Goal: Task Accomplishment & Management: Manage account settings

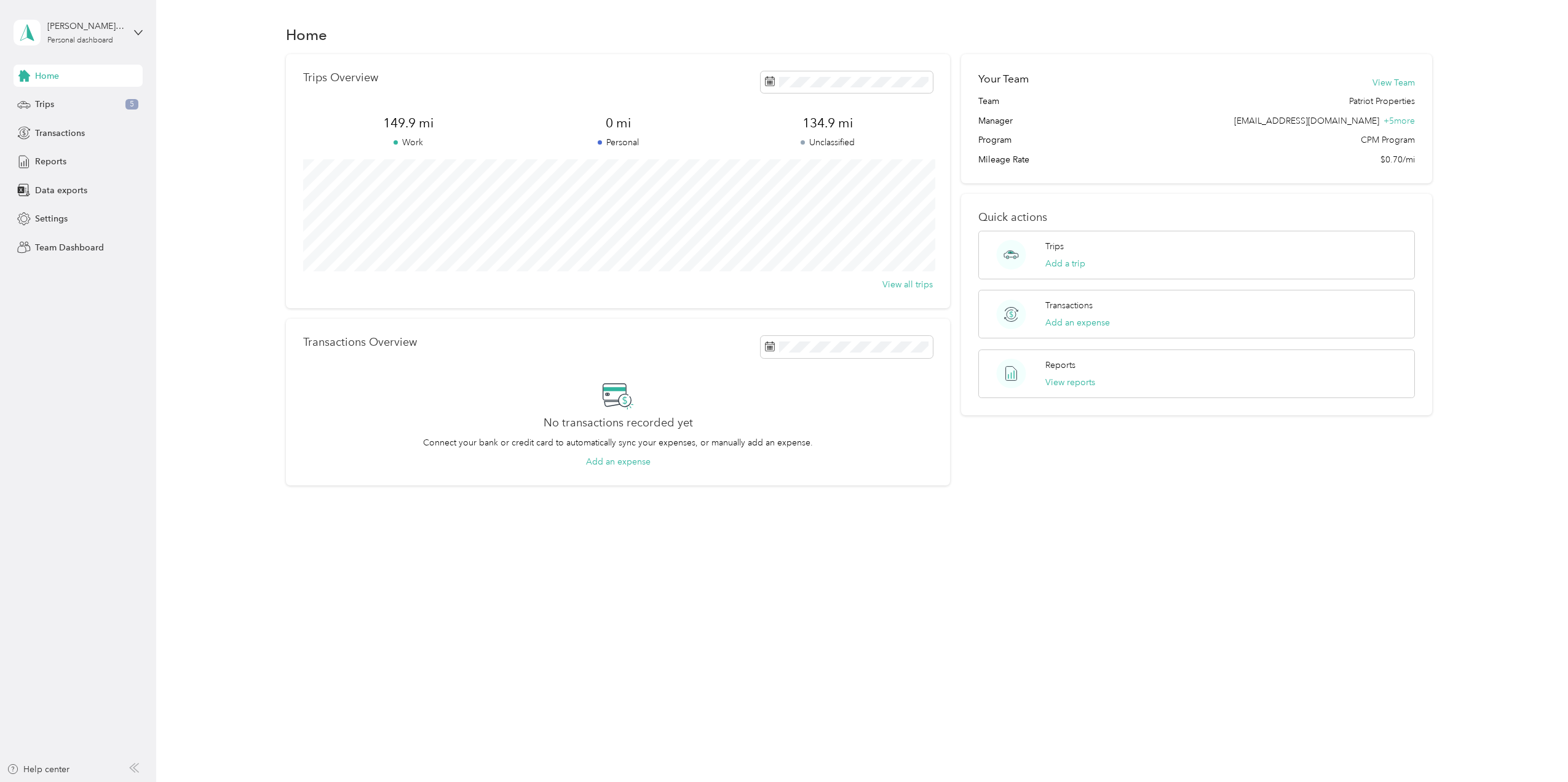
click at [130, 34] on div "[PERSON_NAME][EMAIL_ADDRESS][DOMAIN_NAME] Personal dashboard" at bounding box center [78, 33] width 129 height 43
click at [71, 104] on div "Team dashboard" at bounding box center [177, 99] width 311 height 21
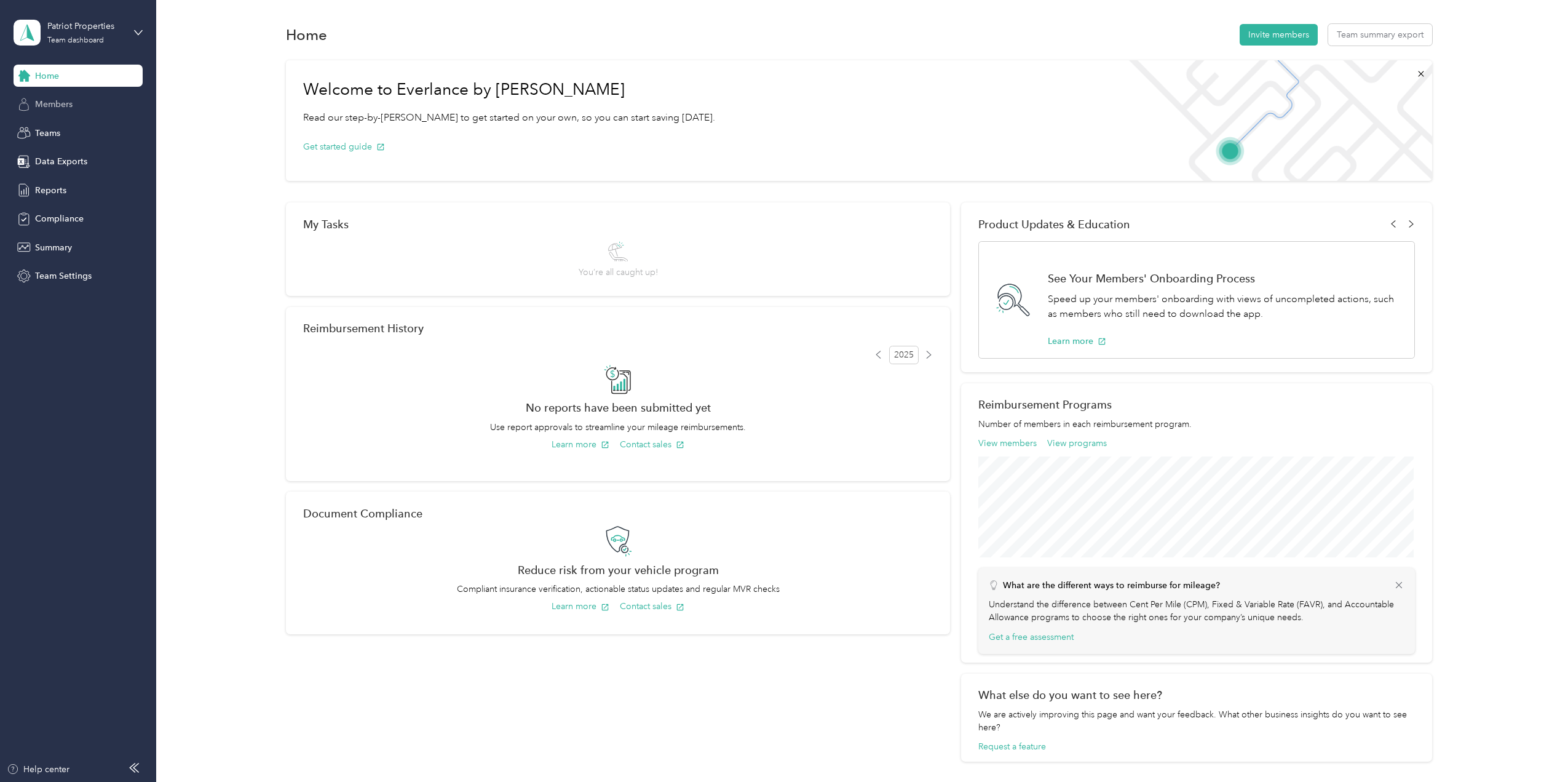
click at [48, 104] on span "Members" at bounding box center [54, 104] width 38 height 13
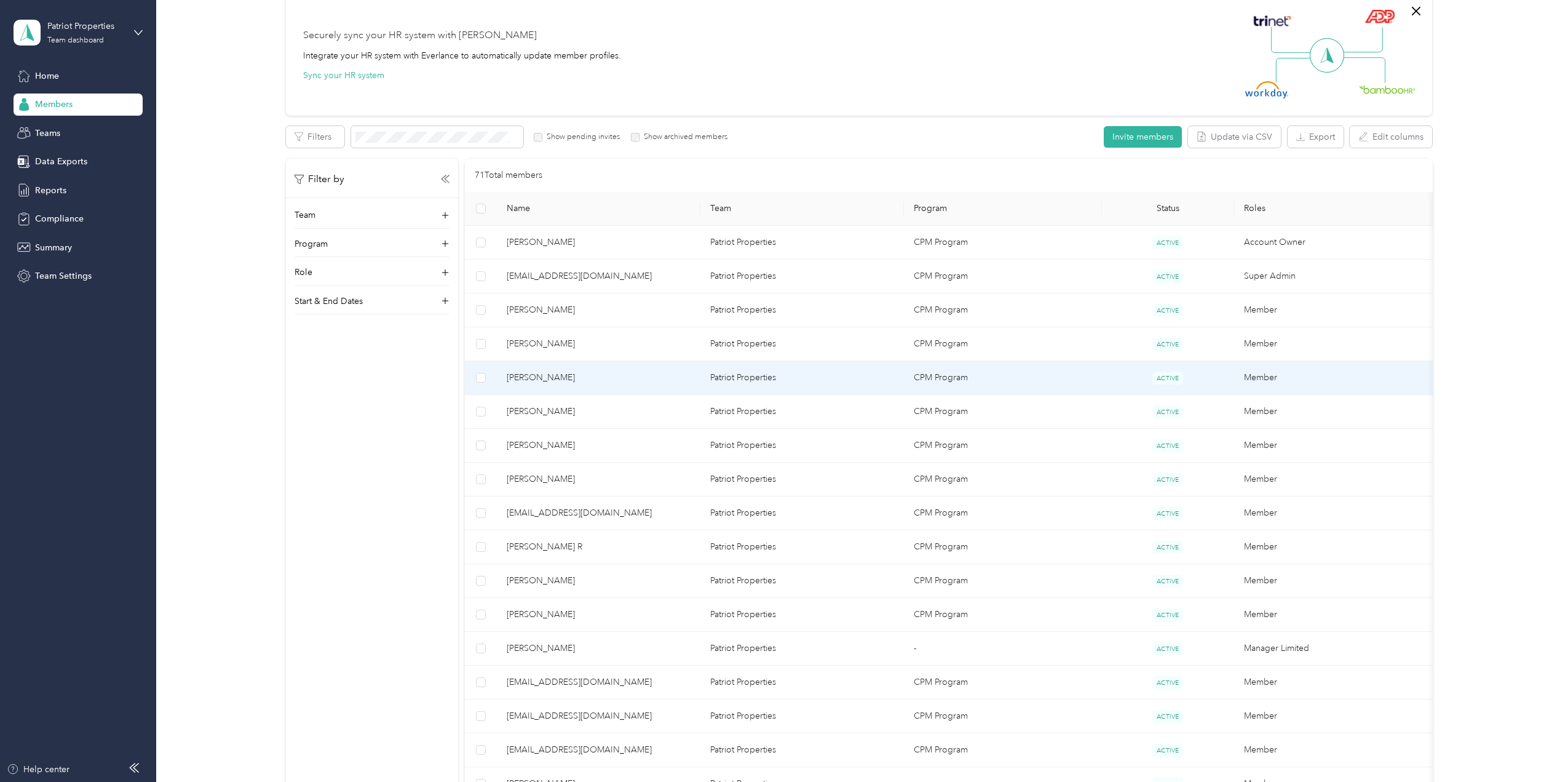
scroll to position [61, 0]
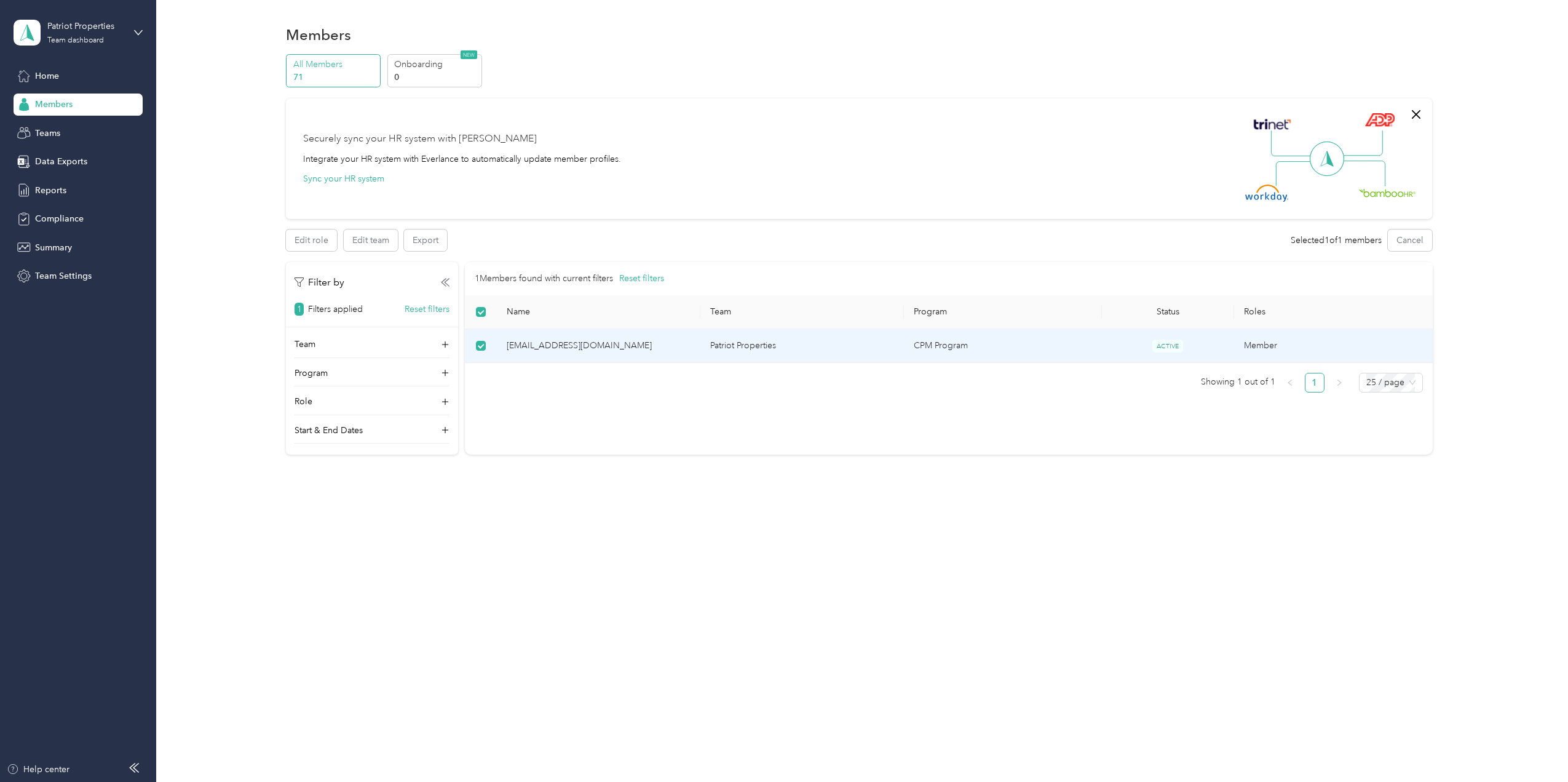
click at [1264, 345] on td "Member" at bounding box center [1336, 346] width 204 height 34
click at [555, 343] on span "[EMAIL_ADDRESS][DOMAIN_NAME]" at bounding box center [599, 346] width 184 height 14
click at [573, 345] on span "[EMAIL_ADDRESS][DOMAIN_NAME]" at bounding box center [599, 346] width 184 height 14
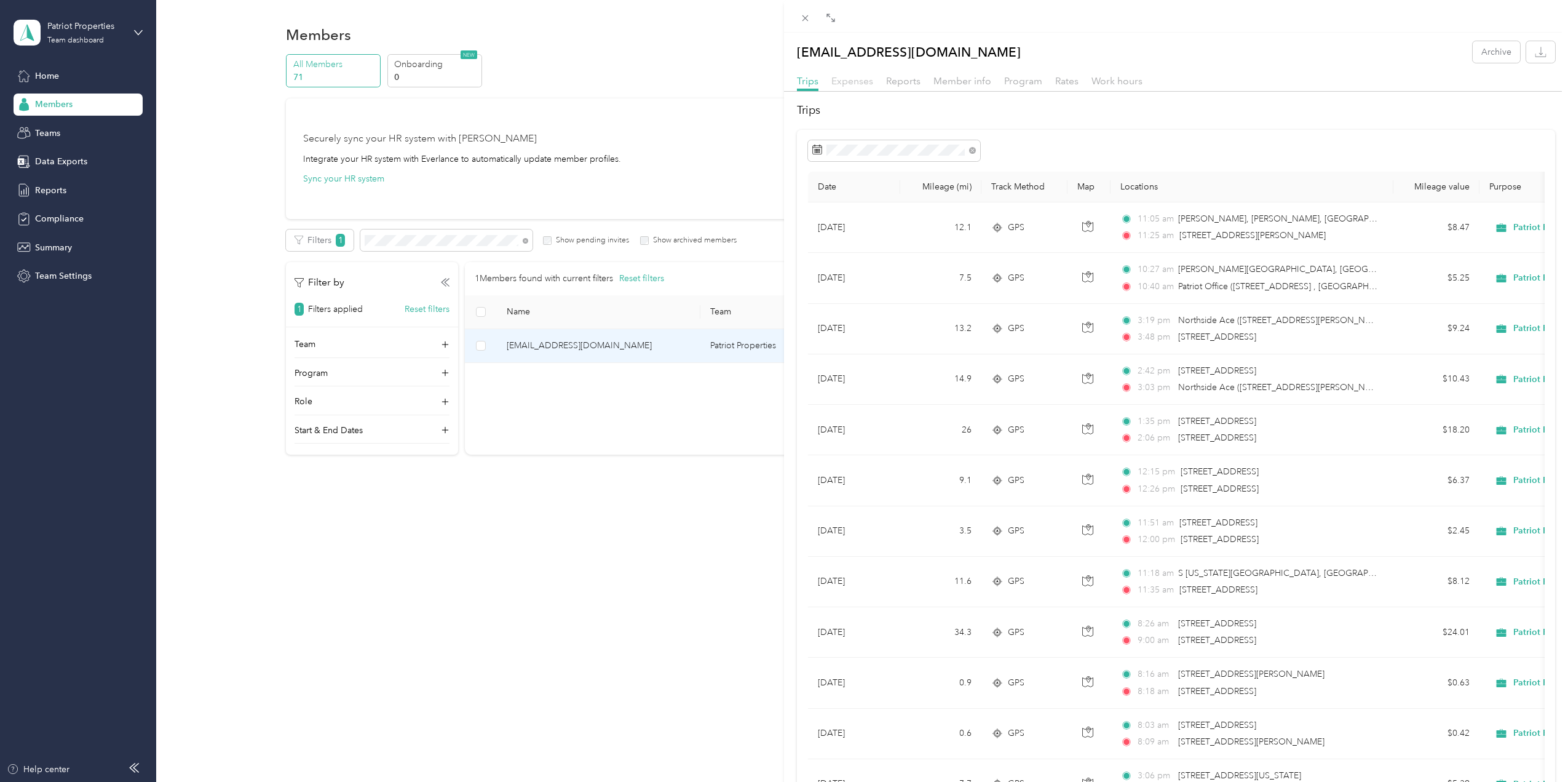
click at [866, 83] on span "Expenses" at bounding box center [852, 81] width 42 height 12
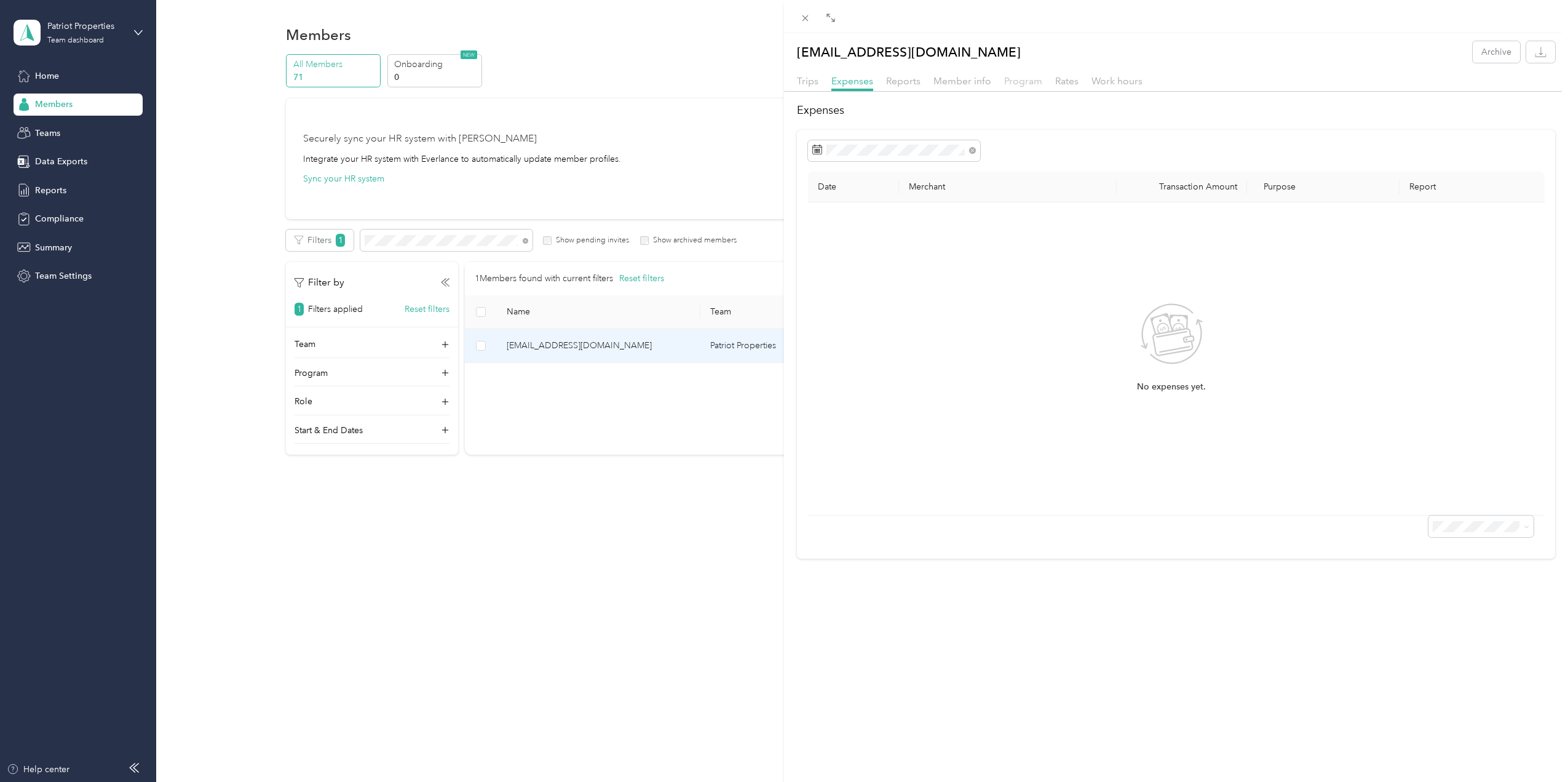
click at [1031, 78] on span "Program" at bounding box center [1023, 81] width 38 height 12
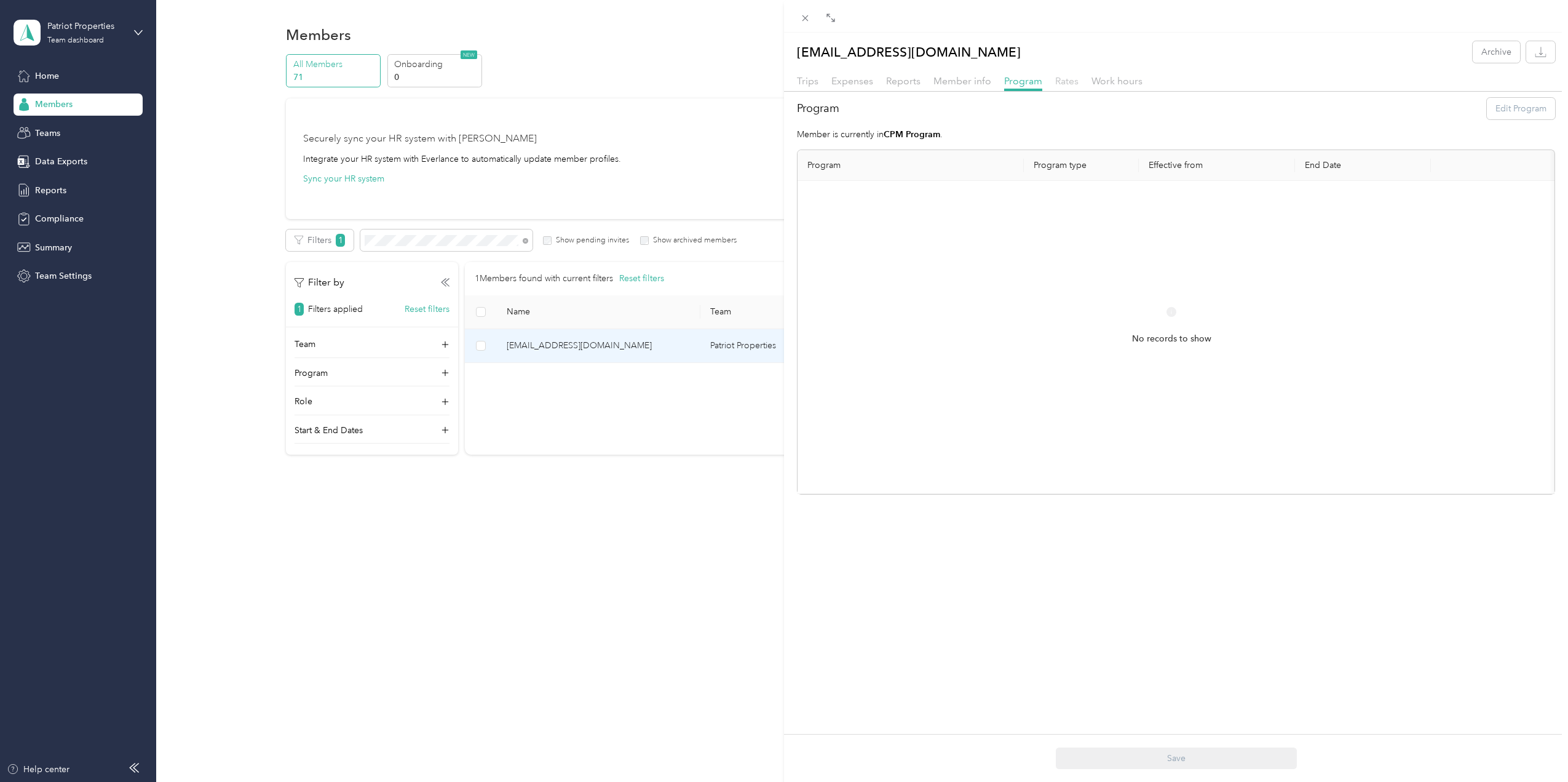
click at [1072, 80] on span "Rates" at bounding box center [1067, 81] width 23 height 12
click at [1135, 81] on span "Work hours" at bounding box center [1117, 81] width 51 height 12
click at [1067, 78] on span "Rates" at bounding box center [1067, 81] width 23 height 12
click at [689, 141] on div "[EMAIL_ADDRESS][DOMAIN_NAME] Archive Trips Expenses Reports Member info Program…" at bounding box center [784, 391] width 1568 height 782
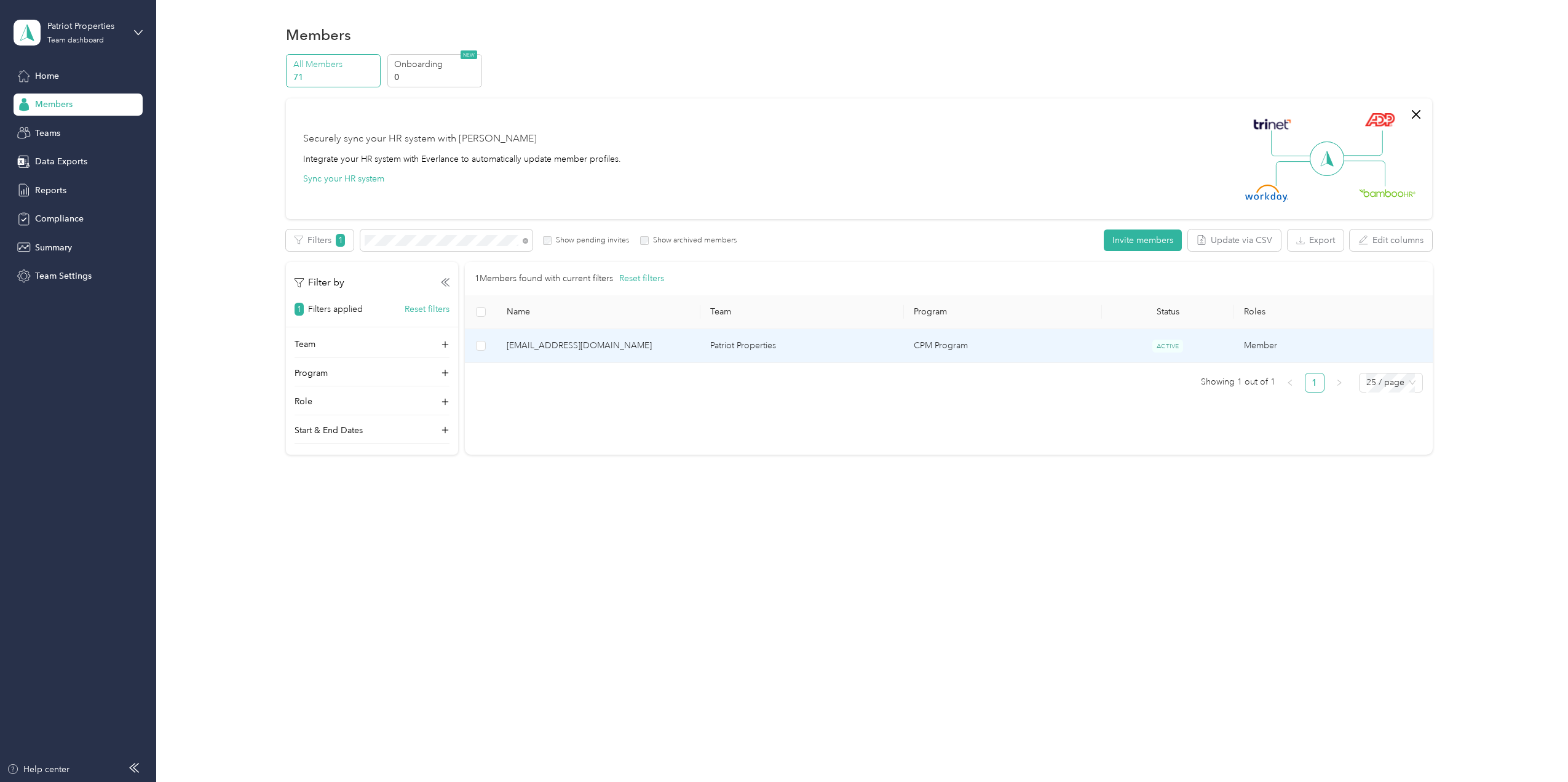
click at [1165, 345] on span "ACTIVE" at bounding box center [1168, 346] width 31 height 13
click at [1265, 344] on td "Member" at bounding box center [1336, 346] width 204 height 34
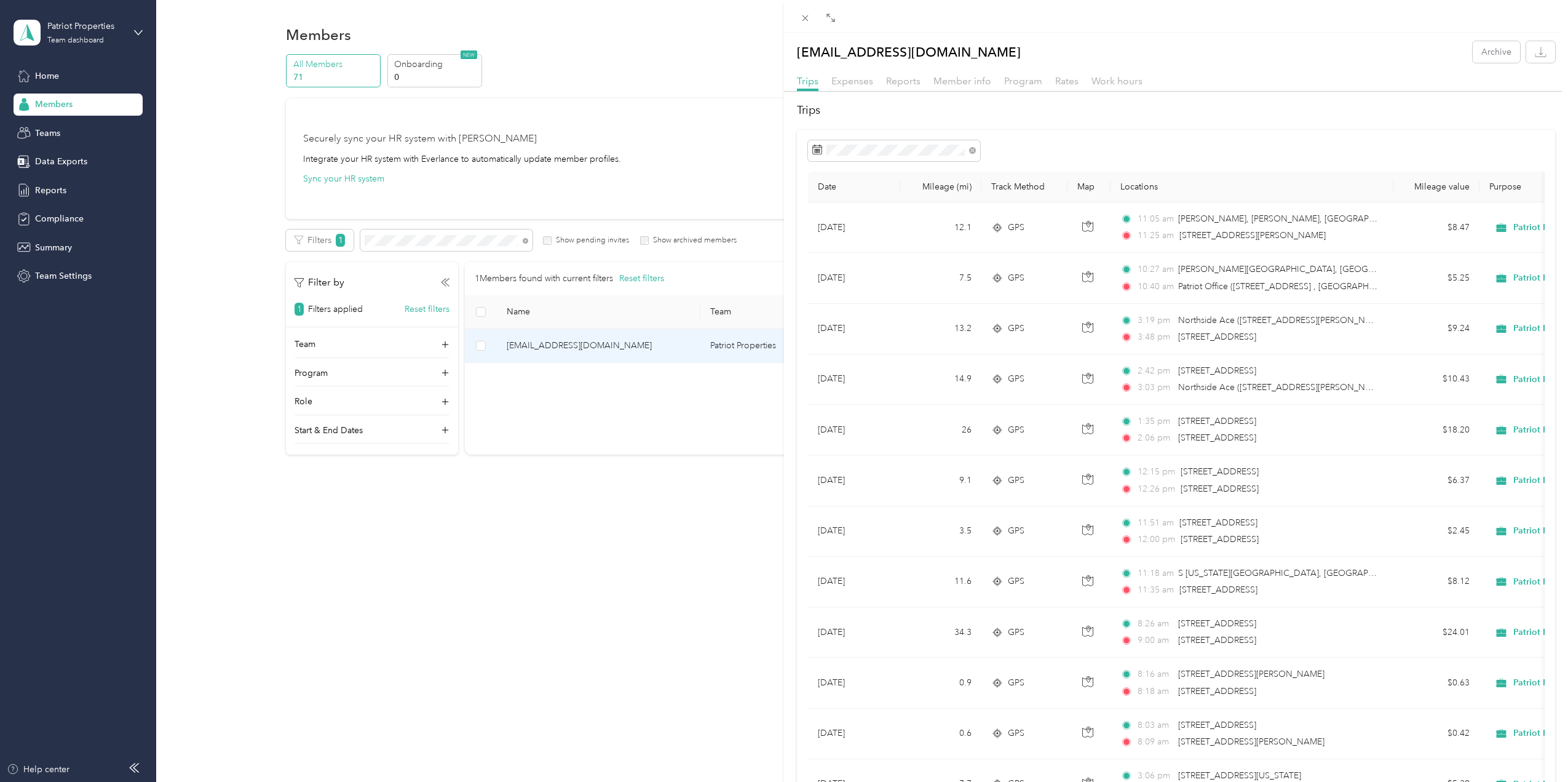
drag, startPoint x: 691, startPoint y: 429, endPoint x: 700, endPoint y: 424, distance: 10.3
click at [692, 428] on div "[EMAIL_ADDRESS][DOMAIN_NAME] Archive Trips Expenses Reports Member info Program…" at bounding box center [784, 391] width 1568 height 782
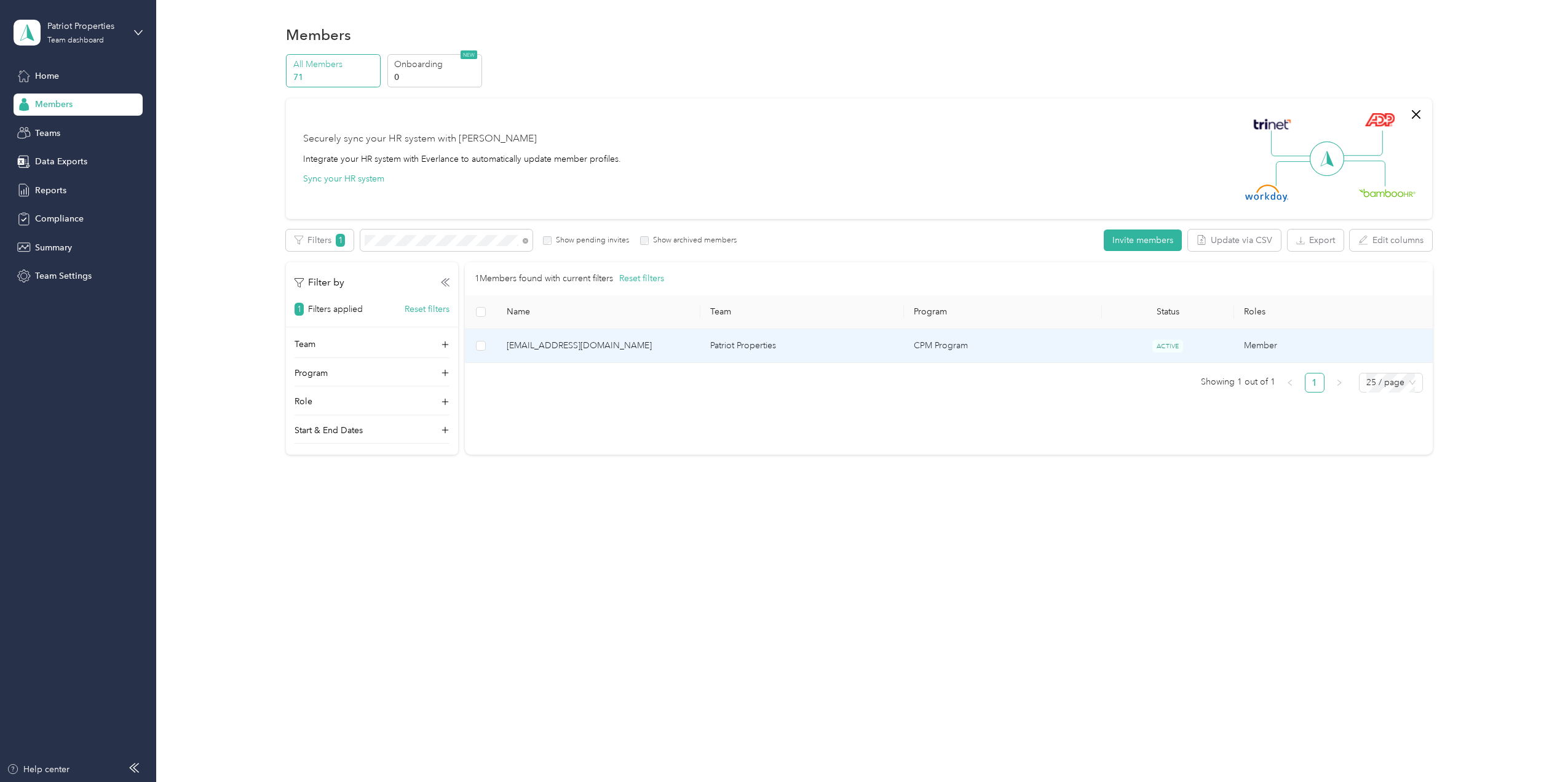
click at [583, 348] on span "[EMAIL_ADDRESS][DOMAIN_NAME]" at bounding box center [599, 346] width 184 height 14
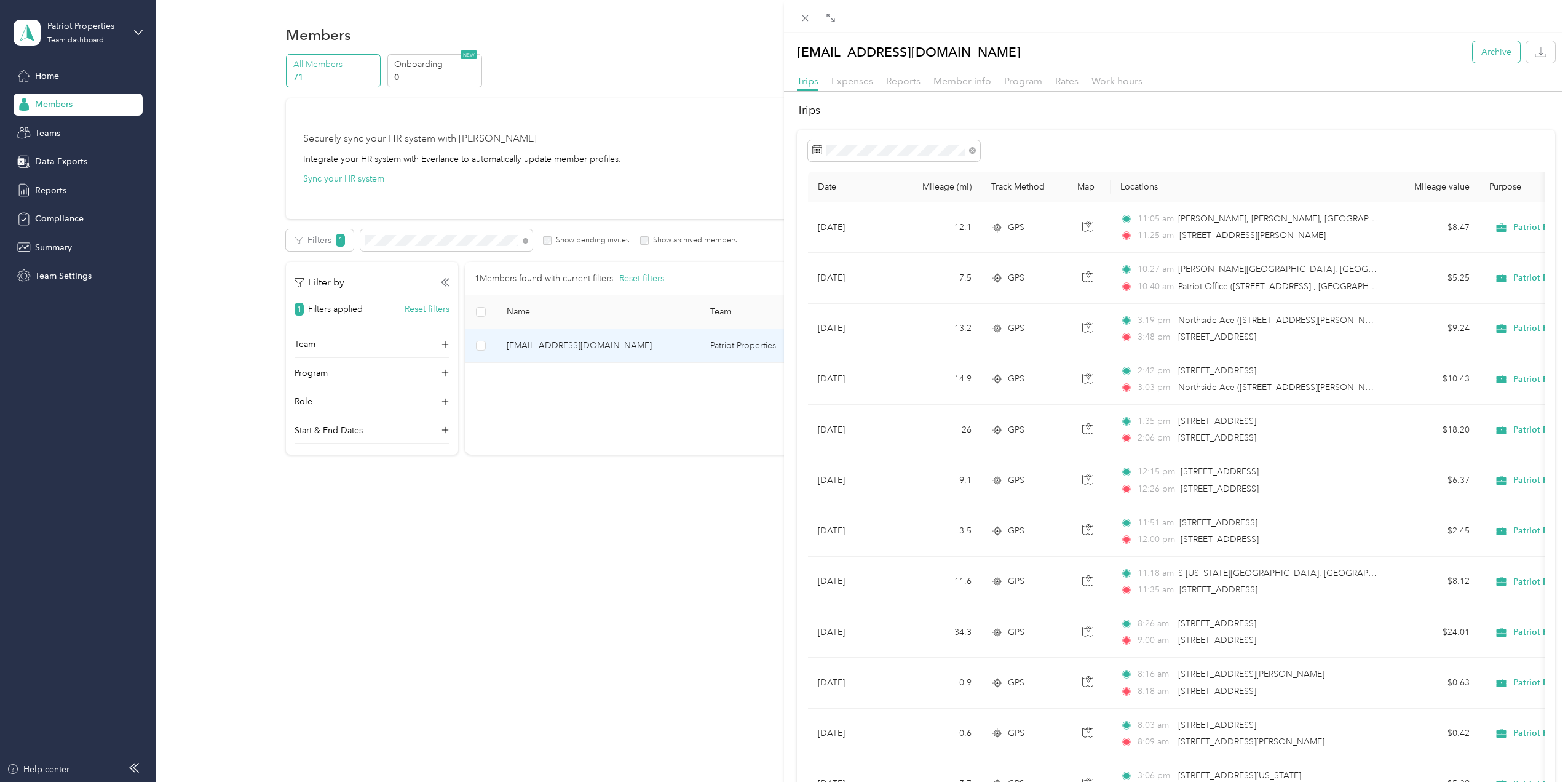
click at [1493, 48] on button "Archive" at bounding box center [1497, 52] width 48 height 21
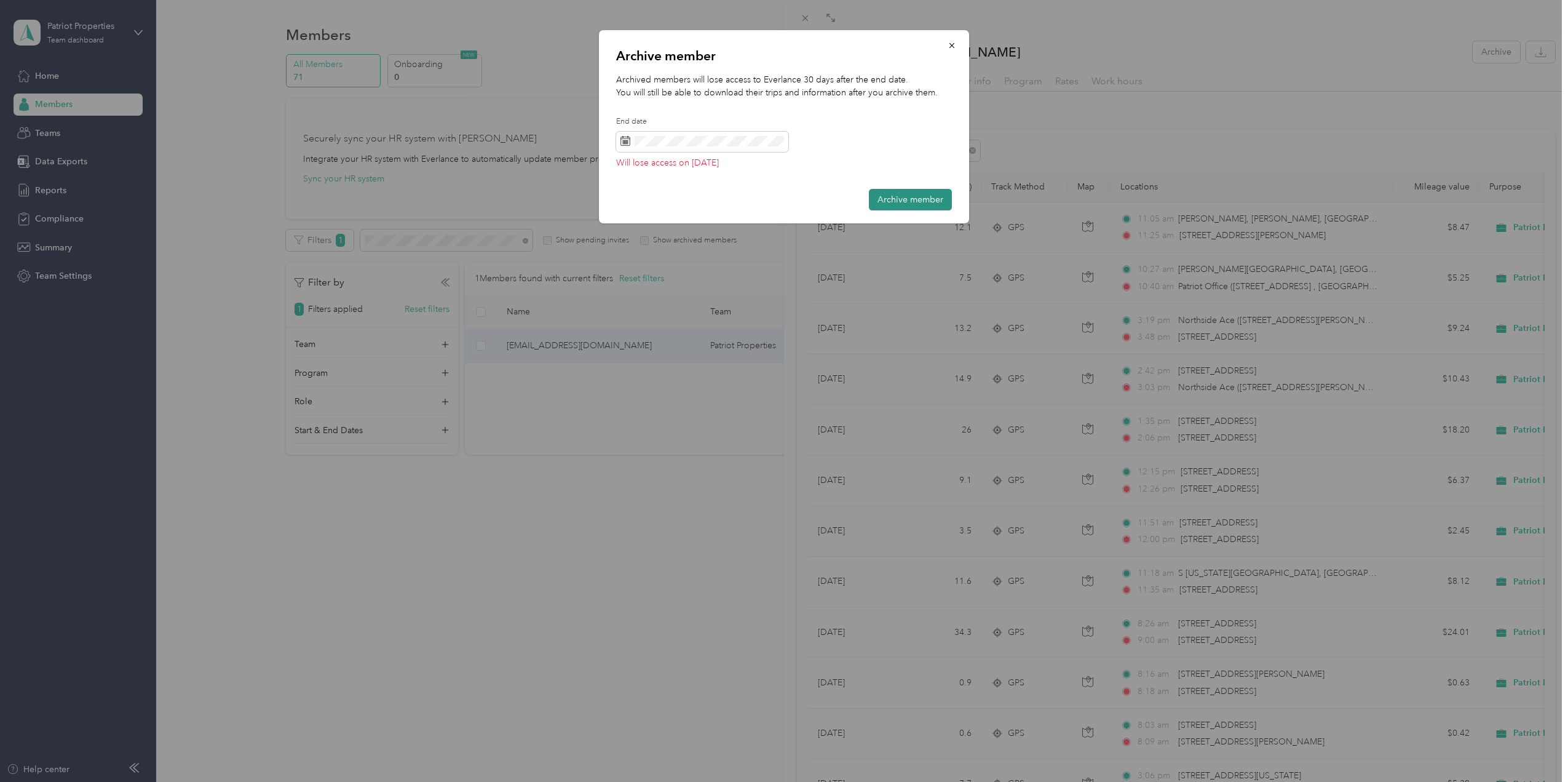
click at [893, 202] on button "Archive member" at bounding box center [910, 199] width 83 height 21
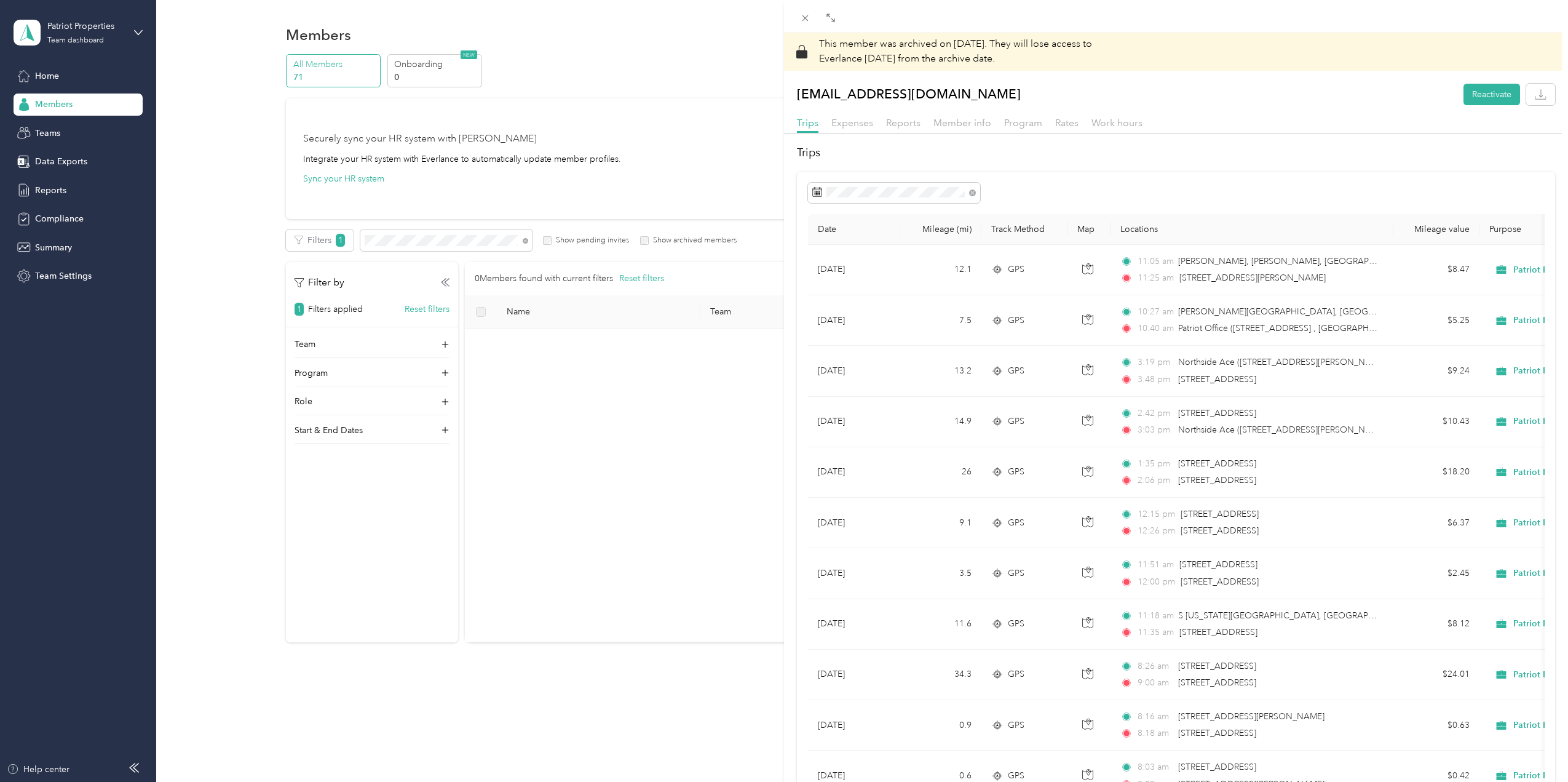
click at [65, 102] on div "This member was archived on [DATE] . They will lose access to Everlance [DATE] …" at bounding box center [784, 391] width 1568 height 782
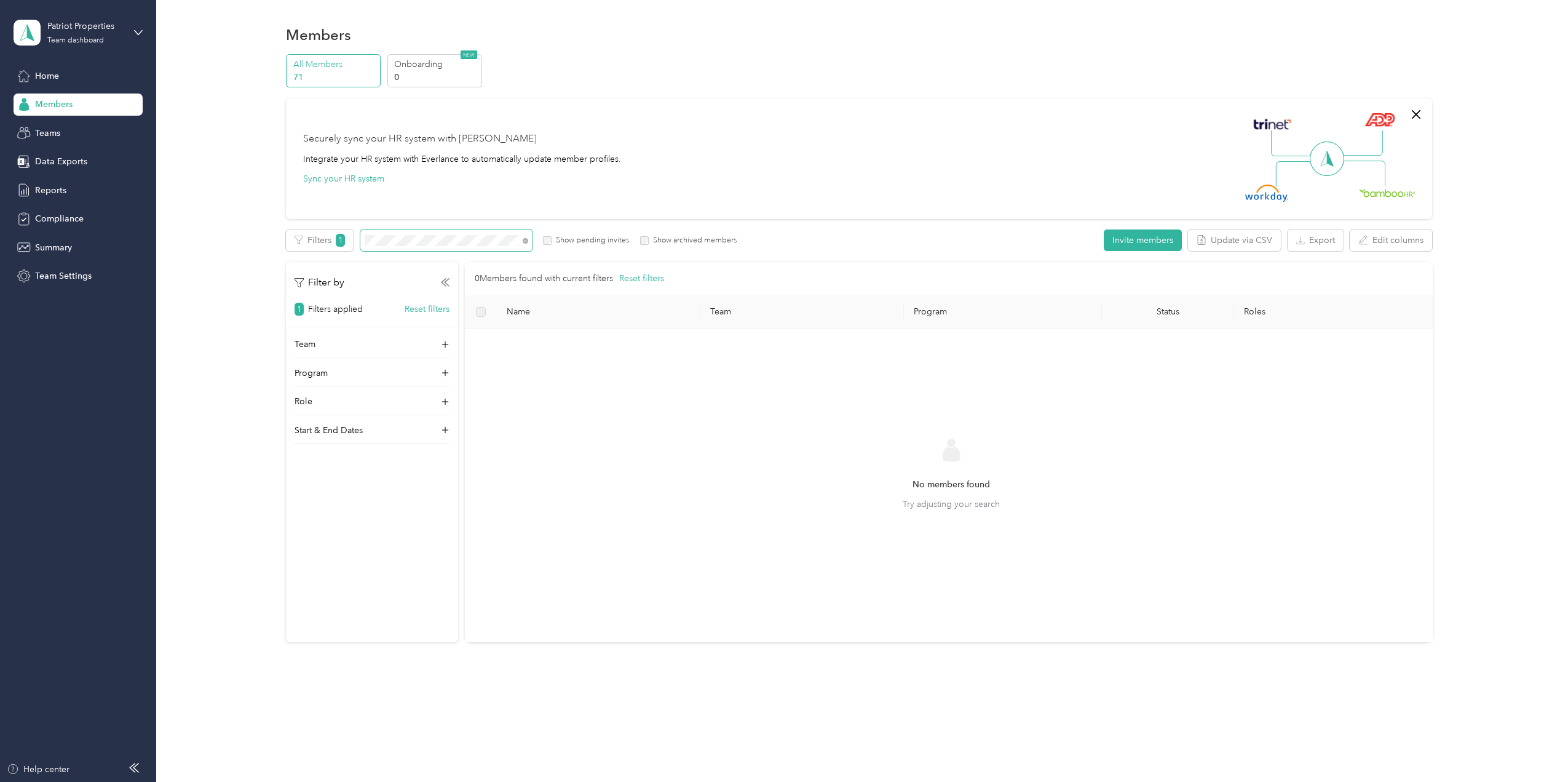
click at [420, 231] on span at bounding box center [446, 240] width 172 height 21
click at [422, 232] on span at bounding box center [446, 240] width 172 height 21
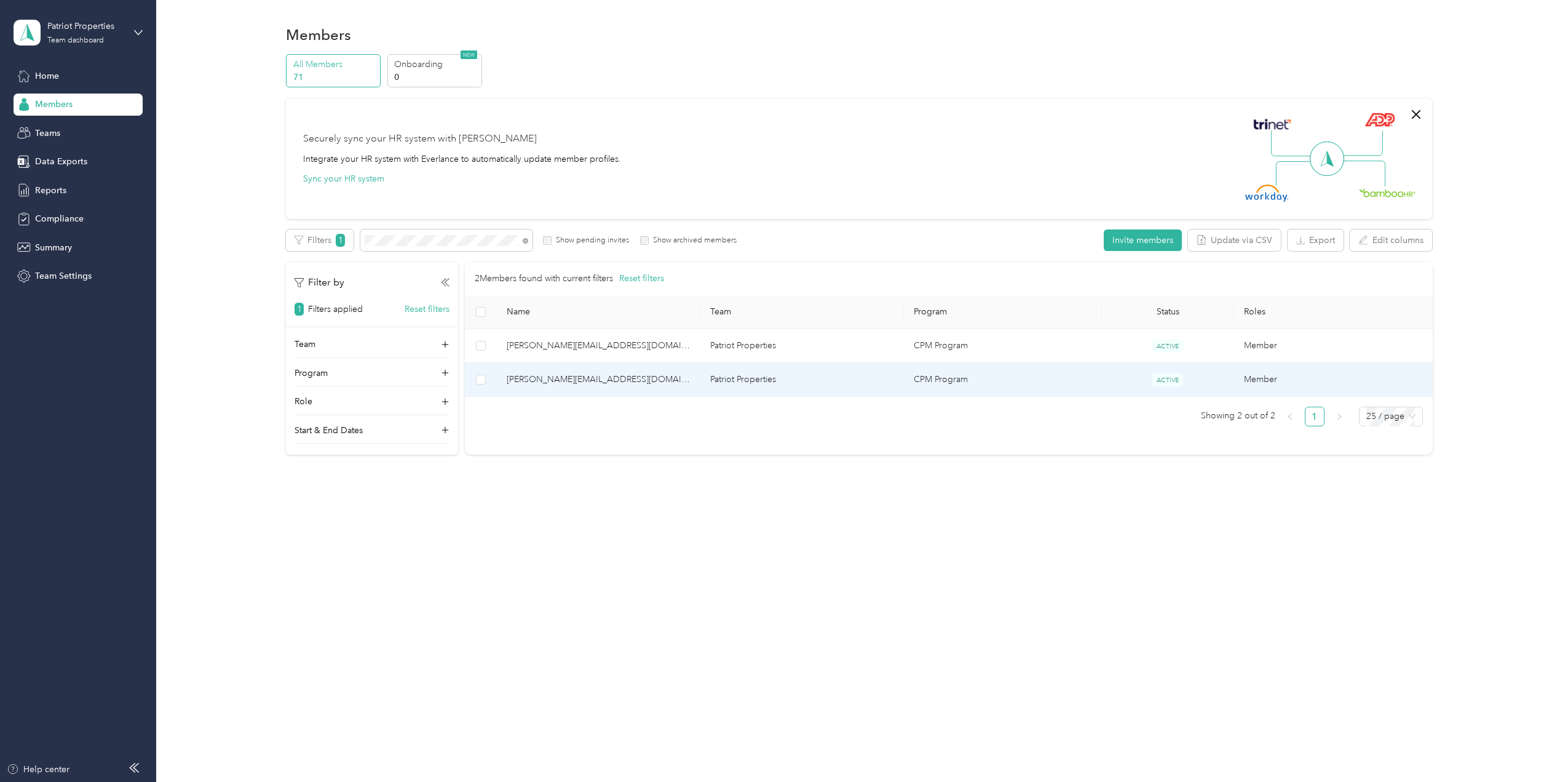
click at [594, 380] on span "[PERSON_NAME][EMAIL_ADDRESS][DOMAIN_NAME]" at bounding box center [599, 380] width 184 height 14
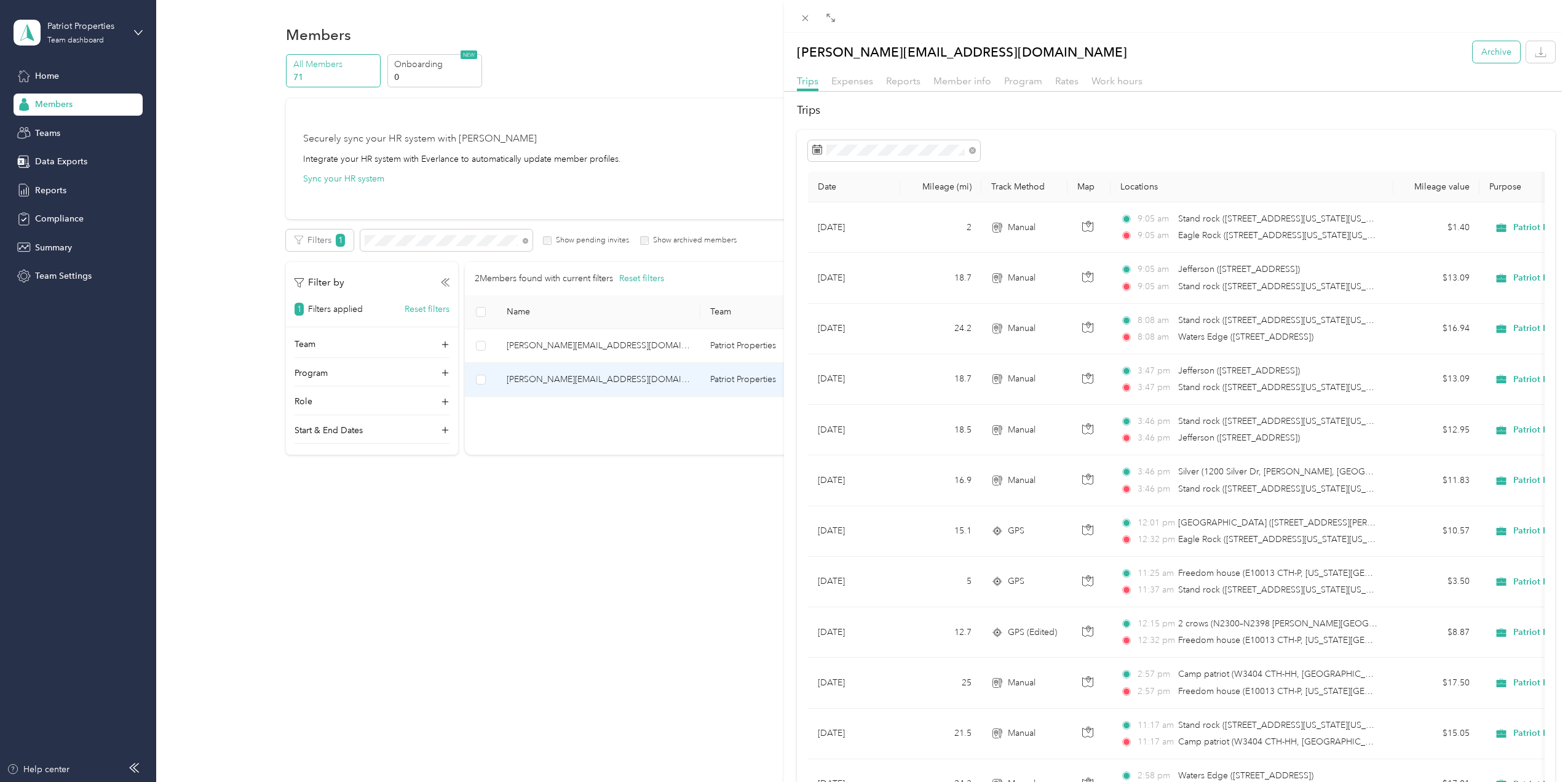
click at [1487, 53] on button "Archive" at bounding box center [1497, 52] width 48 height 21
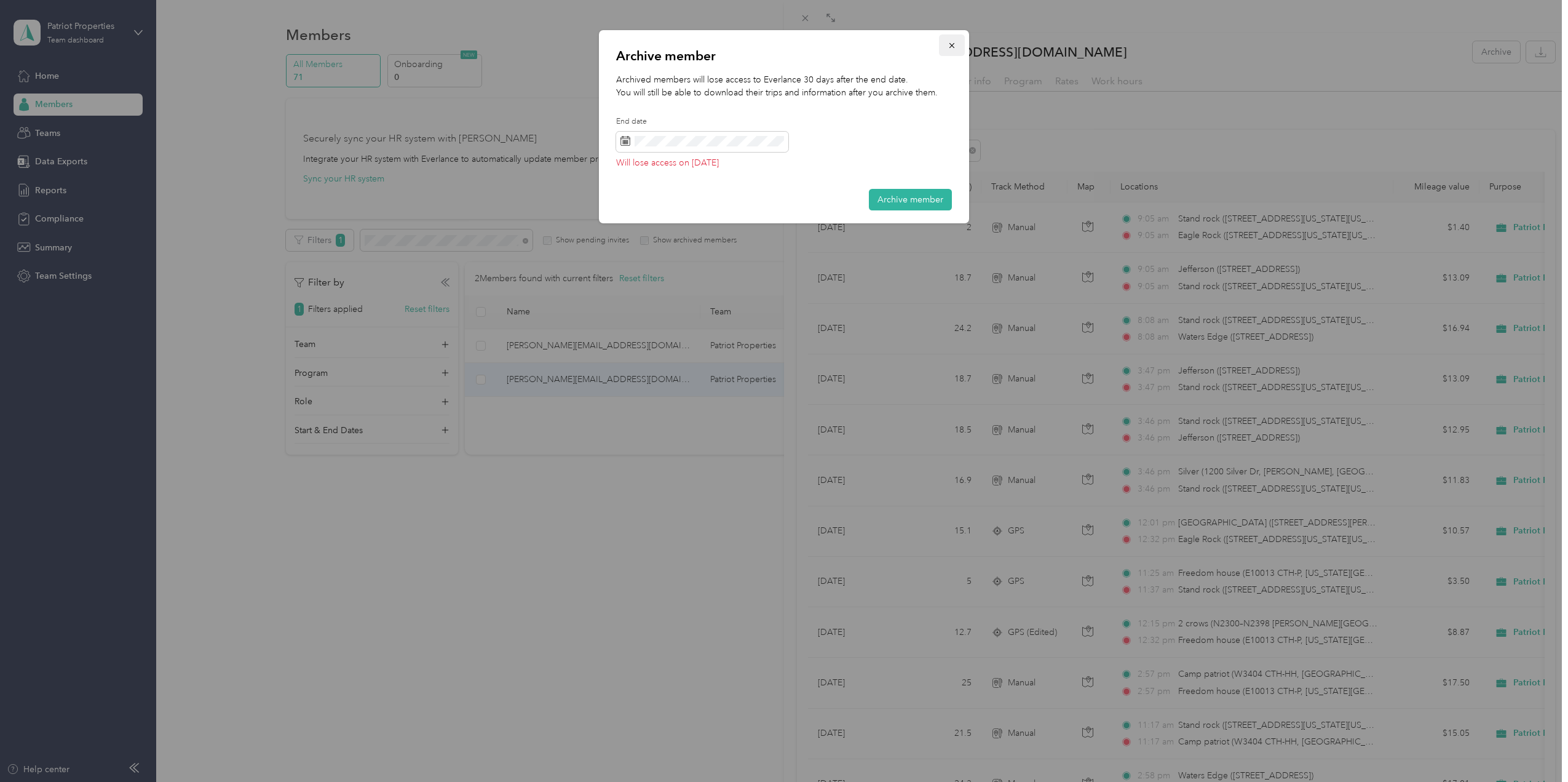
click at [952, 44] on icon "button" at bounding box center [952, 46] width 9 height 9
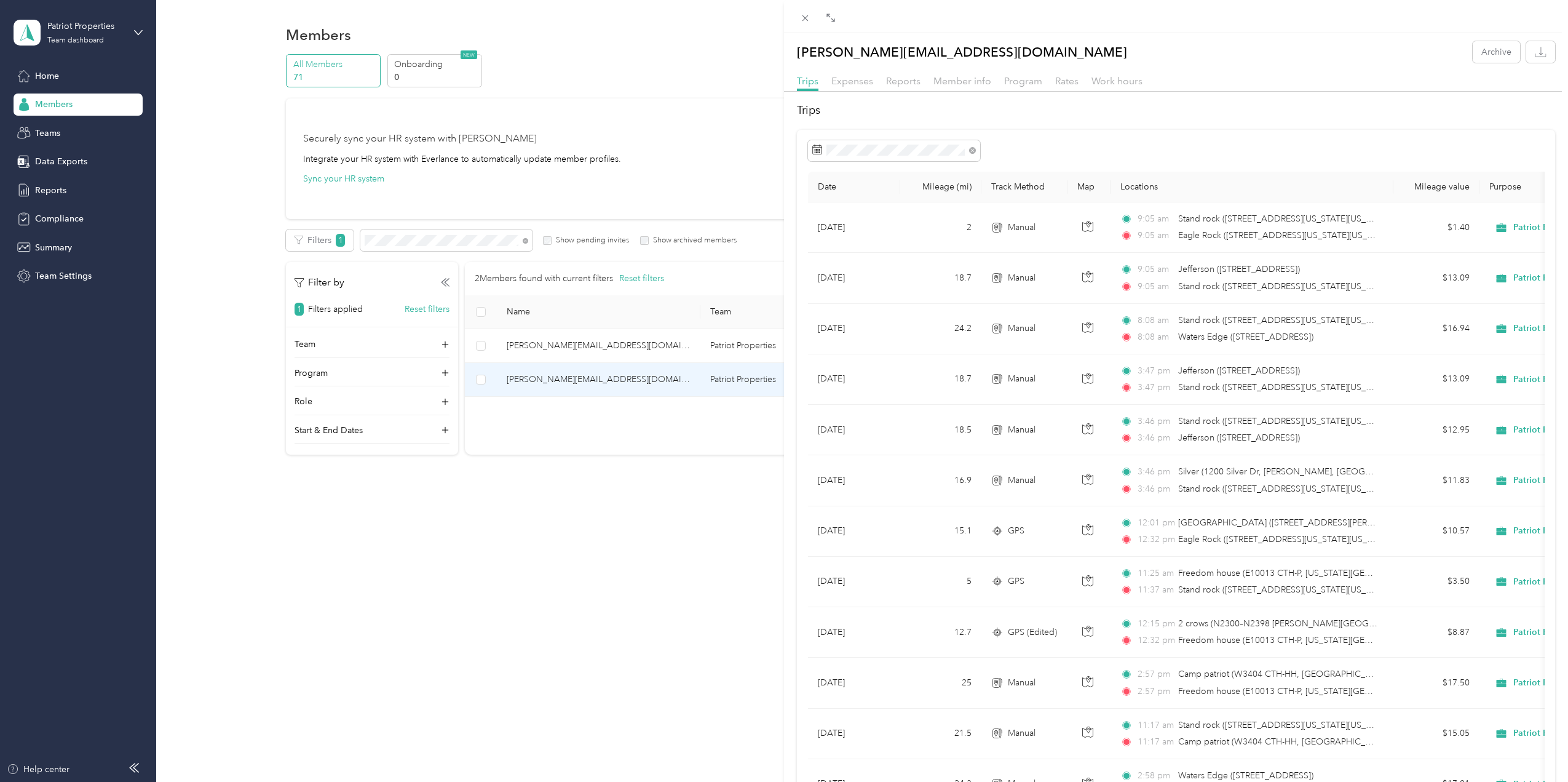
click at [700, 54] on div "[PERSON_NAME][EMAIL_ADDRESS][DOMAIN_NAME] Archive Trips Expenses Reports Member…" at bounding box center [784, 391] width 1568 height 782
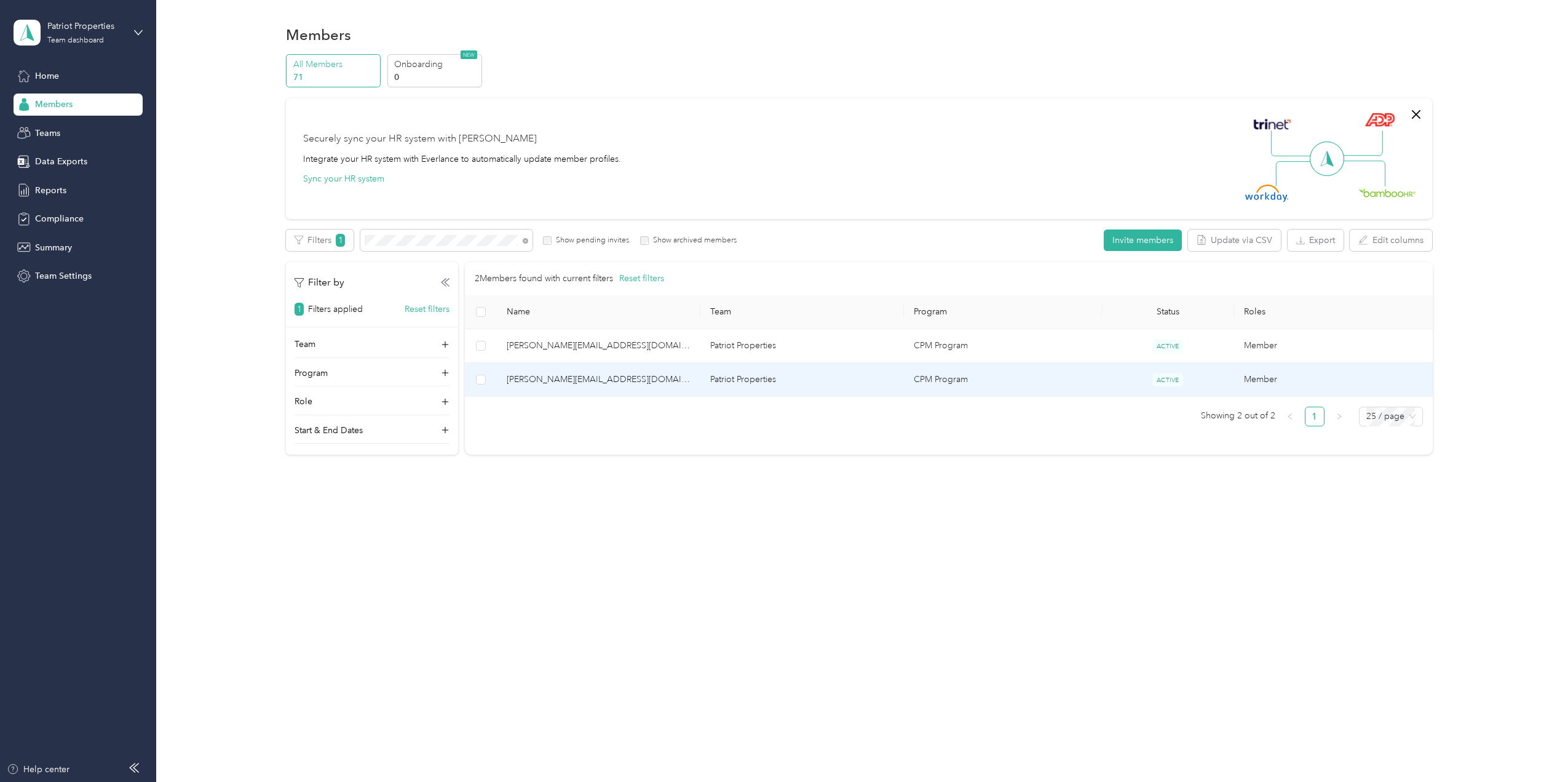
click at [578, 378] on span "[PERSON_NAME][EMAIL_ADDRESS][DOMAIN_NAME]" at bounding box center [599, 380] width 184 height 14
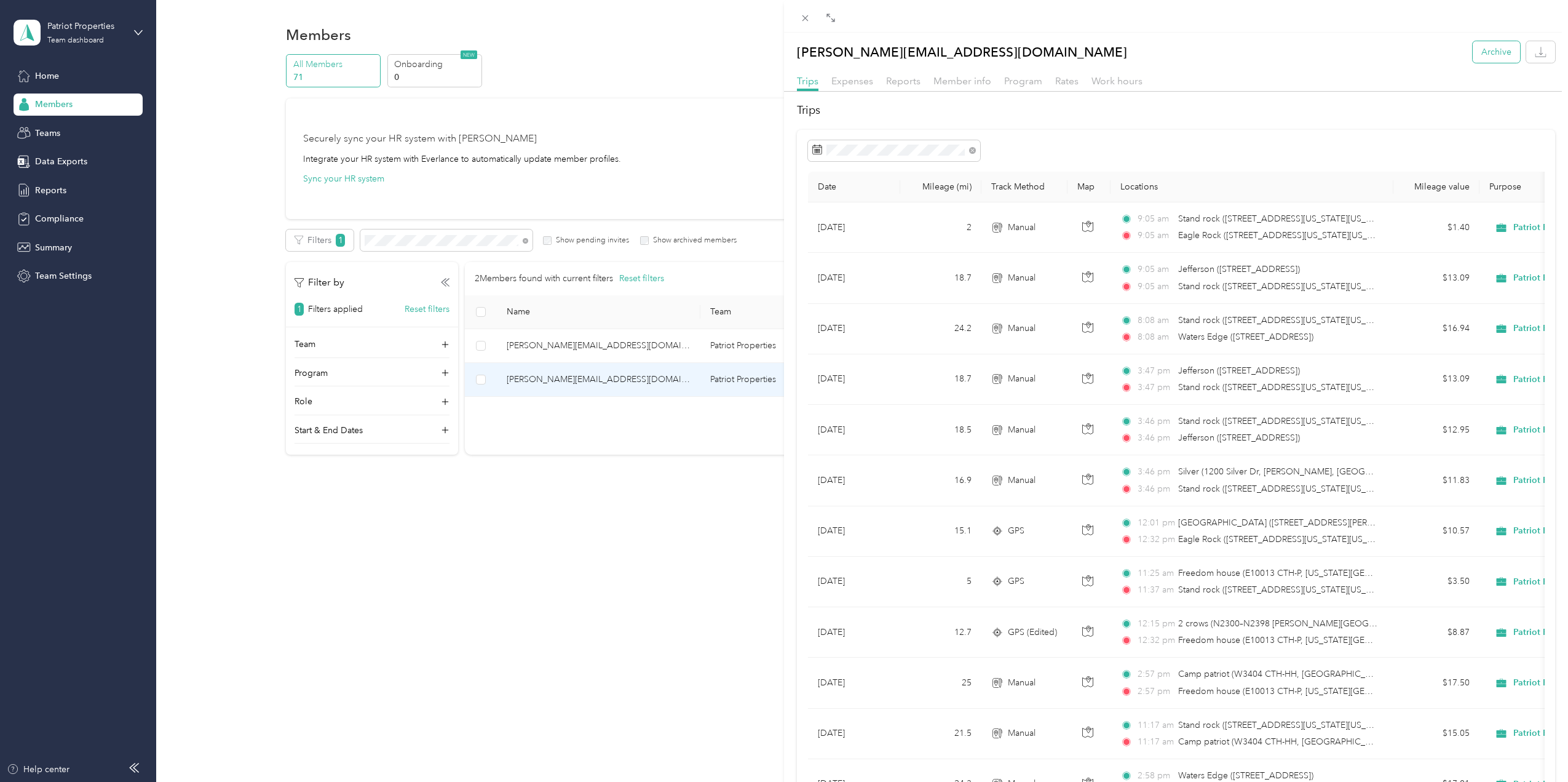
click at [1485, 50] on button "Archive" at bounding box center [1497, 52] width 48 height 21
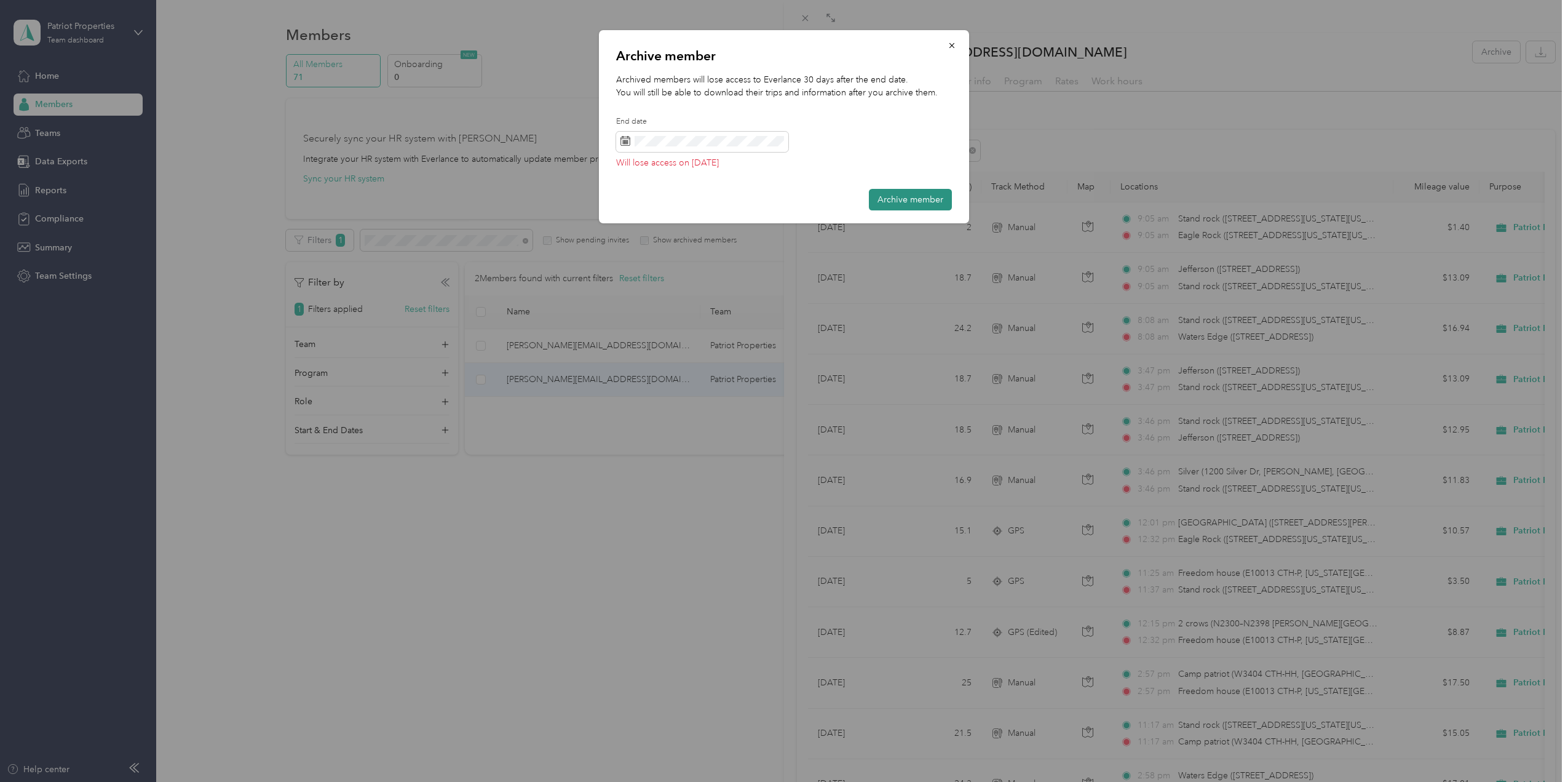
click at [906, 202] on button "Archive member" at bounding box center [910, 199] width 83 height 21
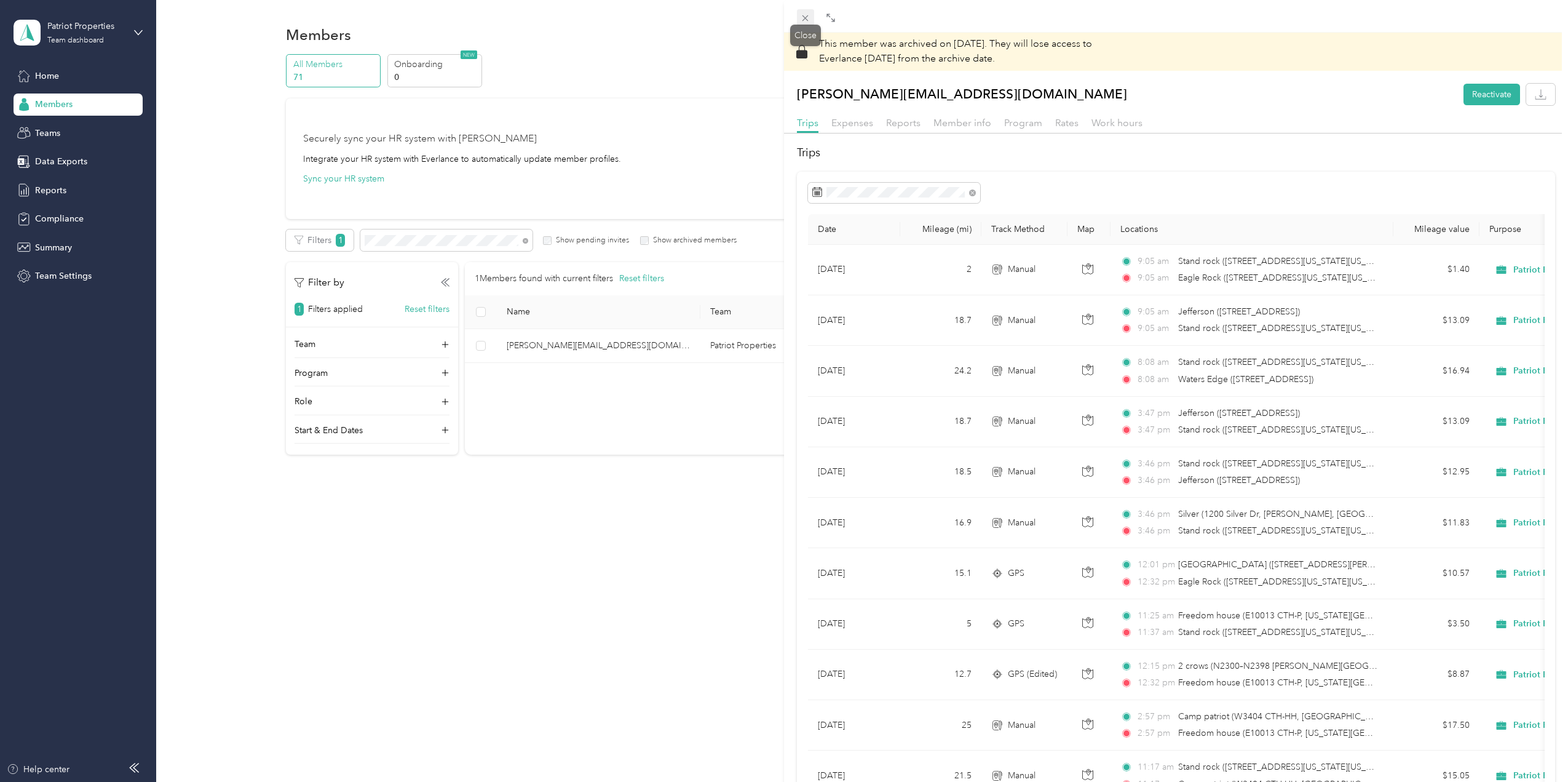
click at [808, 14] on icon at bounding box center [805, 18] width 11 height 11
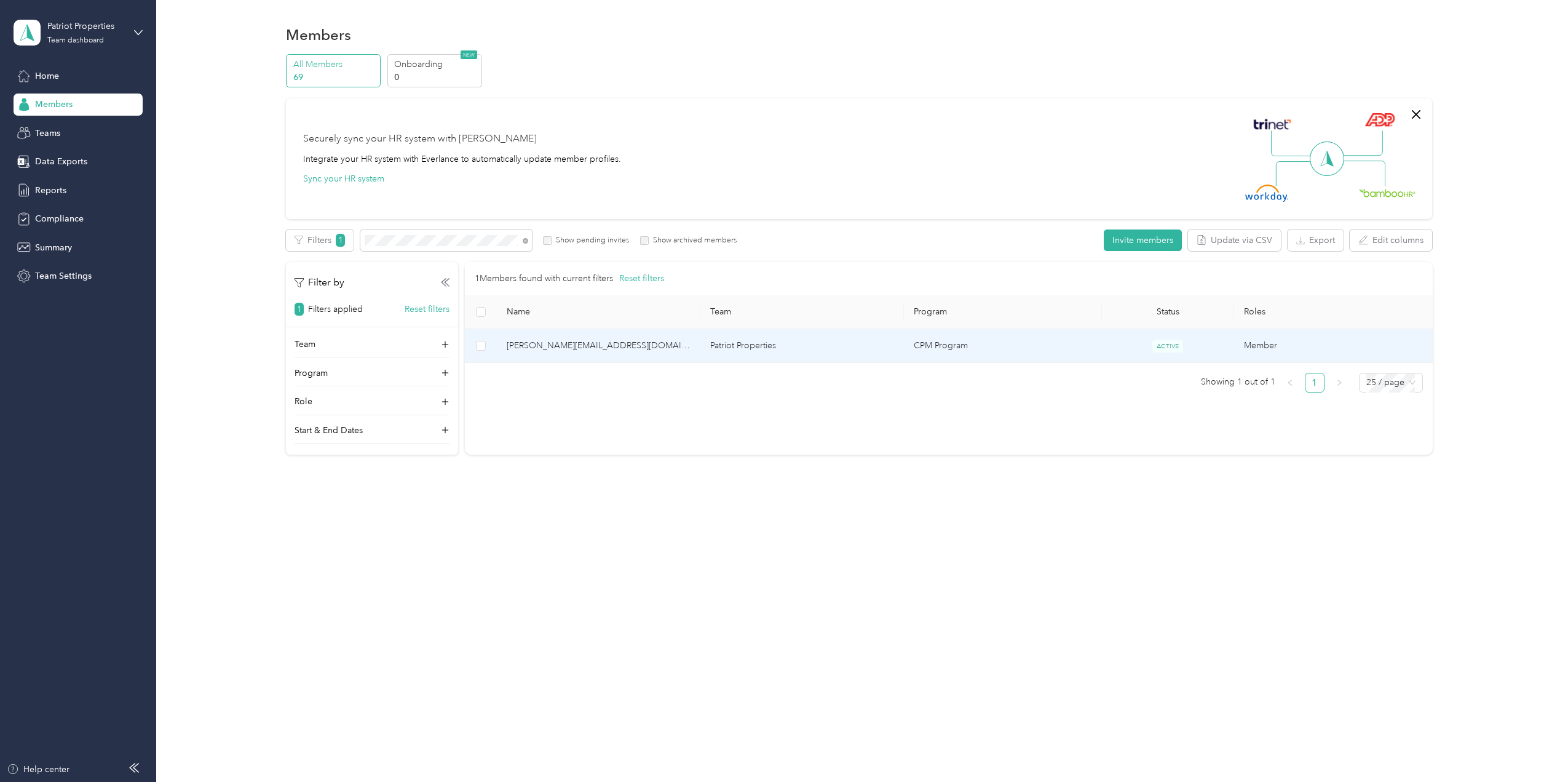
click at [555, 347] on span "[PERSON_NAME][EMAIL_ADDRESS][DOMAIN_NAME]" at bounding box center [599, 346] width 184 height 14
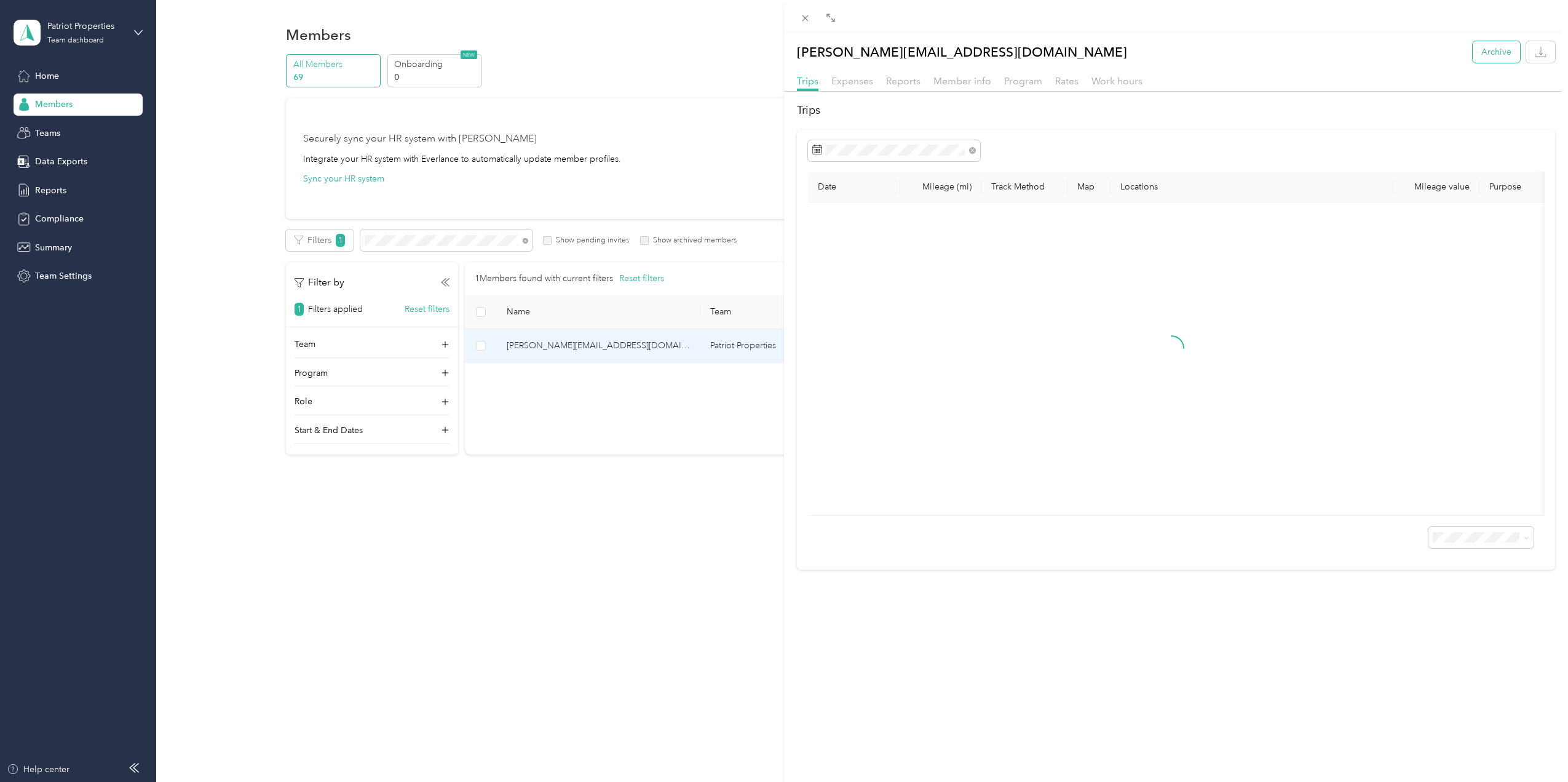
click at [1495, 47] on button "Archive" at bounding box center [1497, 52] width 48 height 21
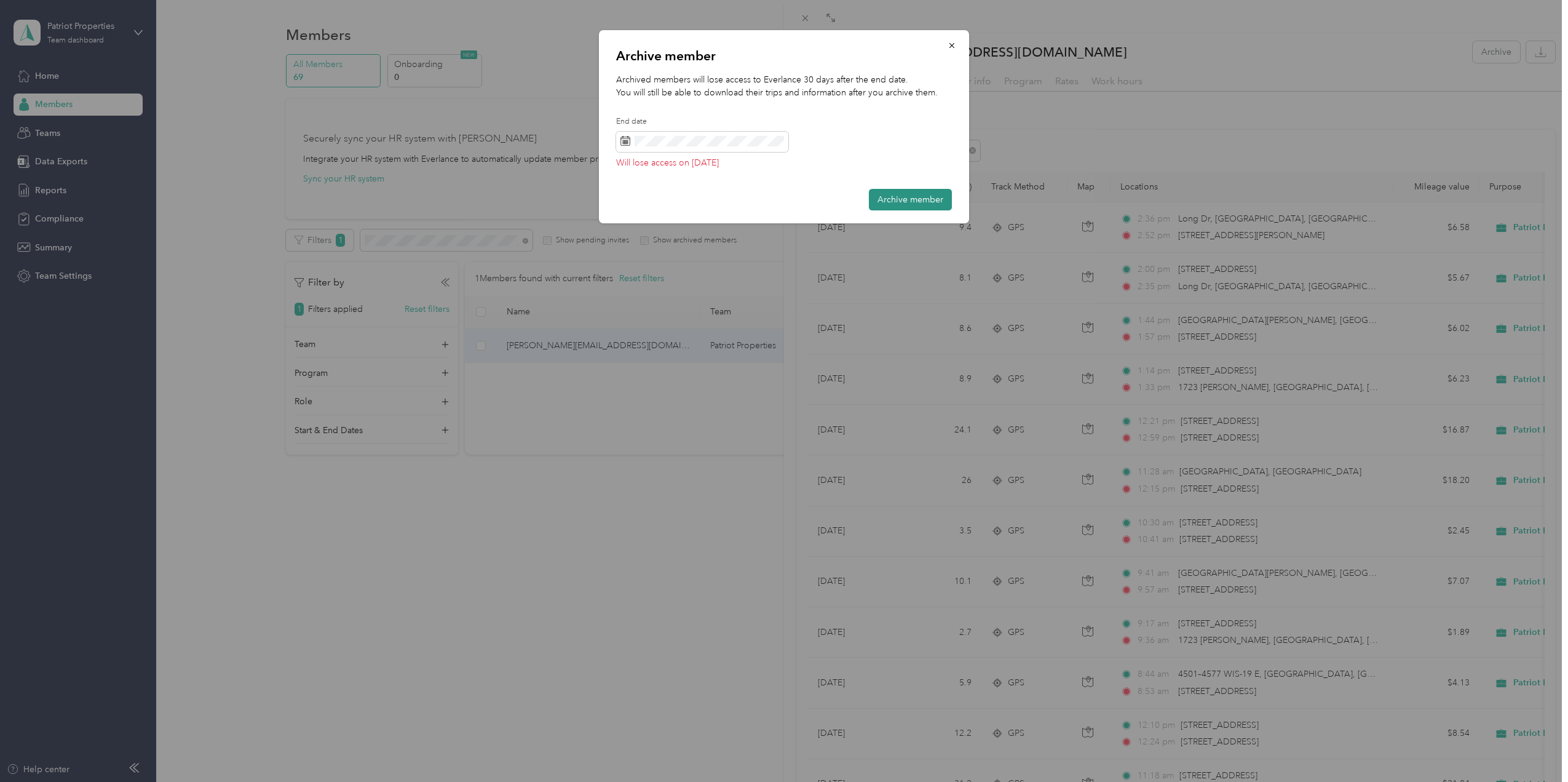
click at [916, 201] on button "Archive member" at bounding box center [910, 199] width 83 height 21
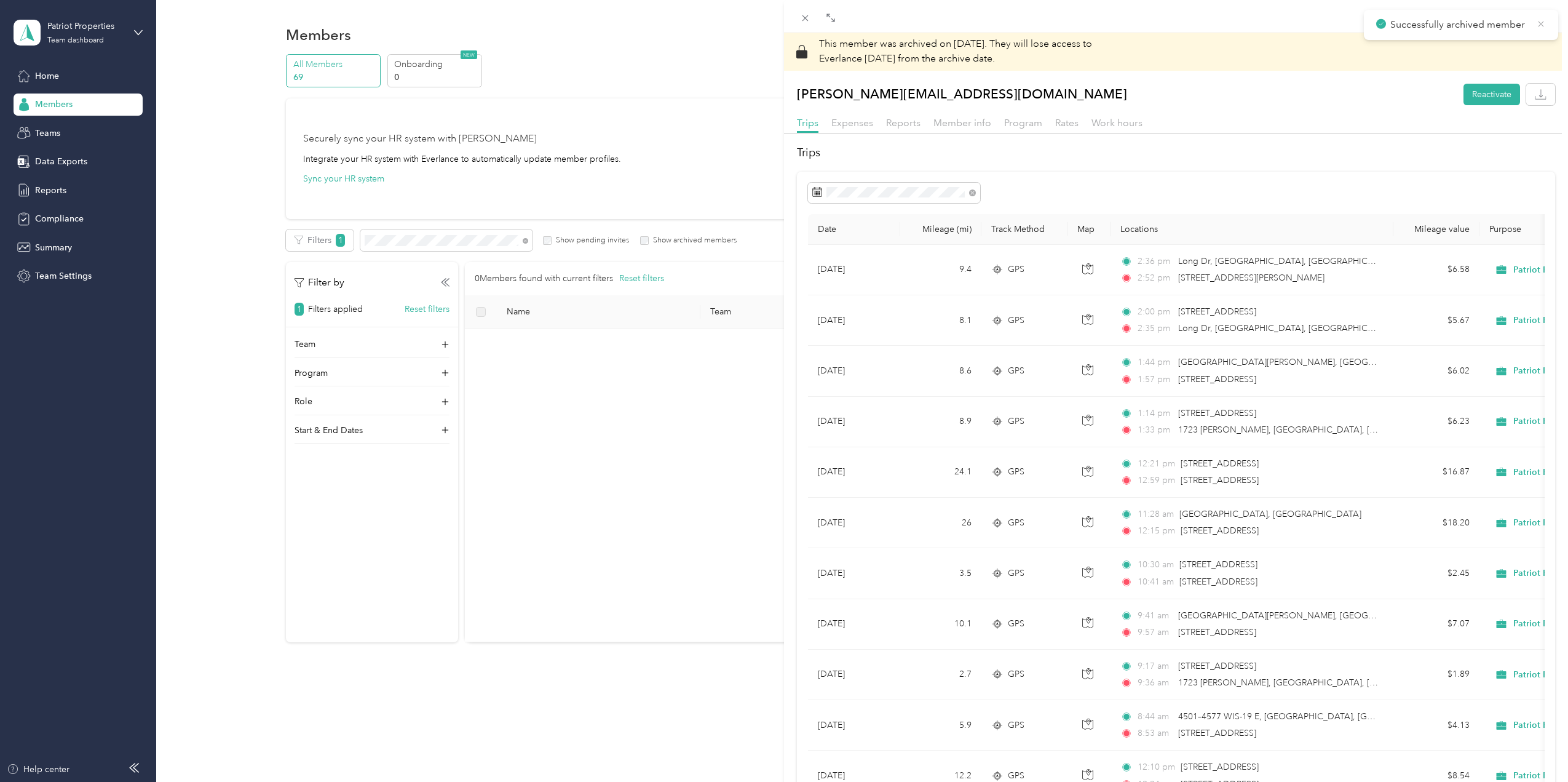
click at [1542, 24] on icon at bounding box center [1541, 24] width 10 height 11
click at [807, 17] on icon at bounding box center [805, 18] width 11 height 11
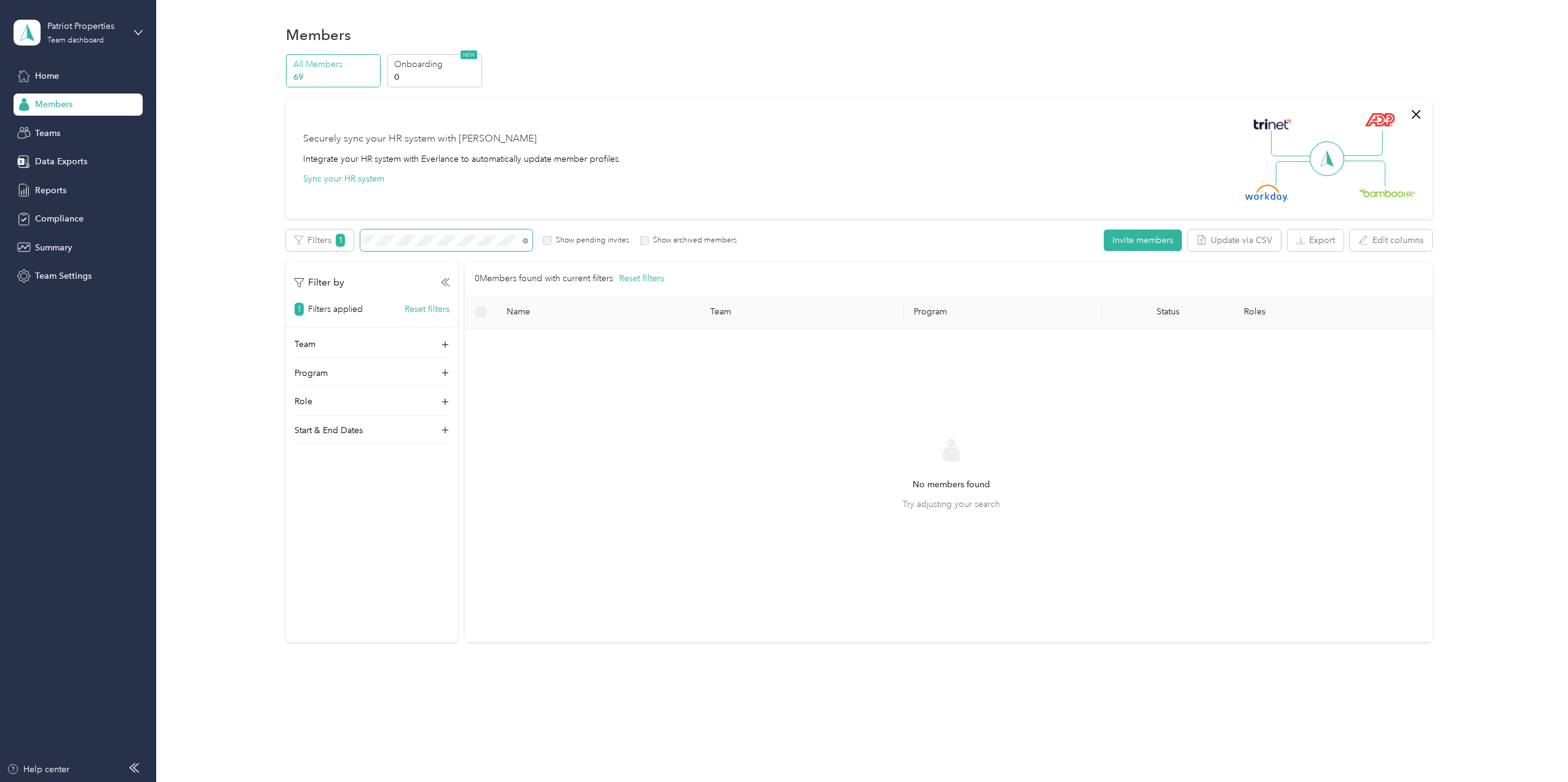
click at [432, 248] on span at bounding box center [446, 240] width 172 height 21
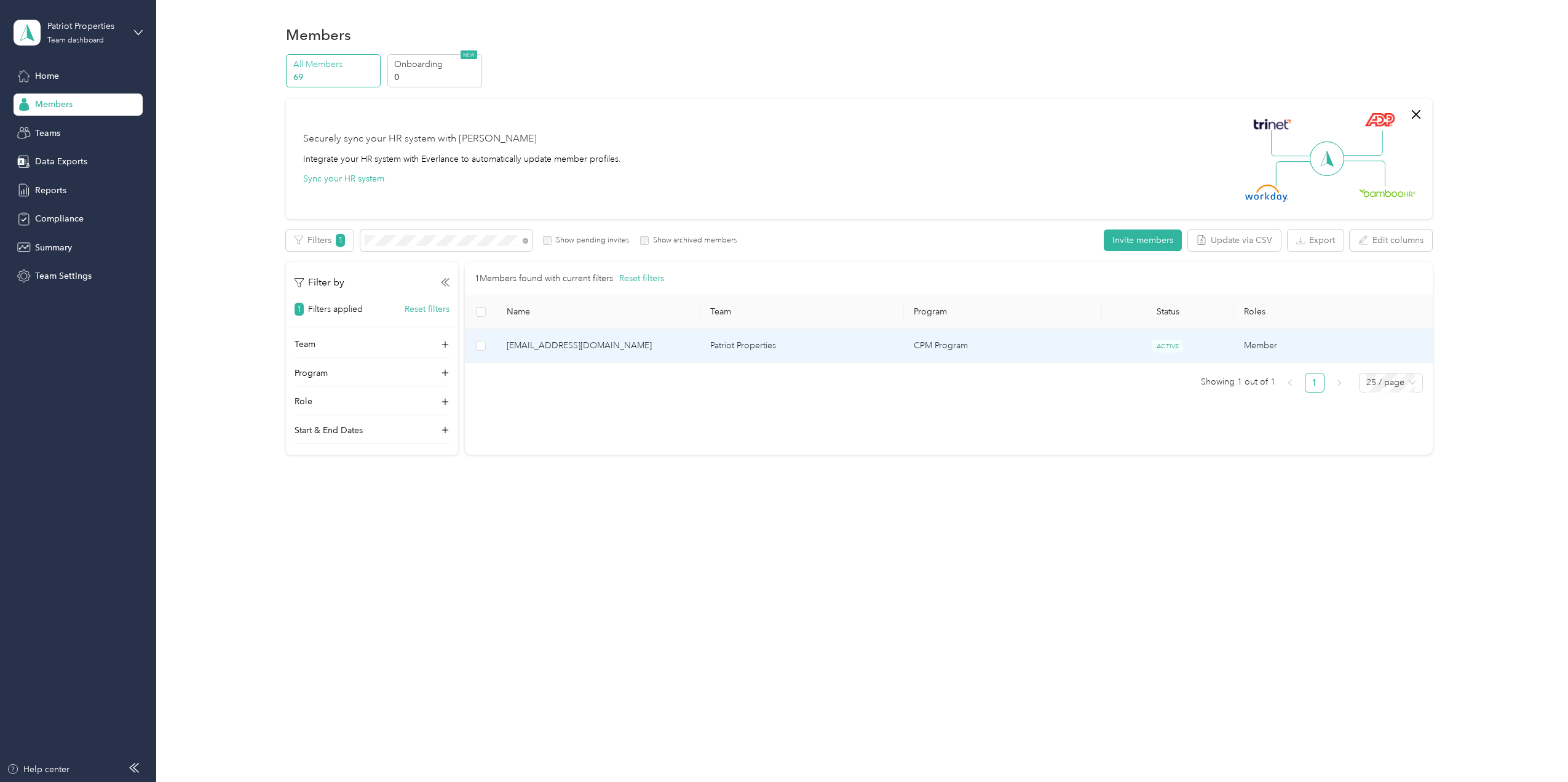
click at [570, 347] on span "[EMAIL_ADDRESS][DOMAIN_NAME]" at bounding box center [599, 346] width 184 height 14
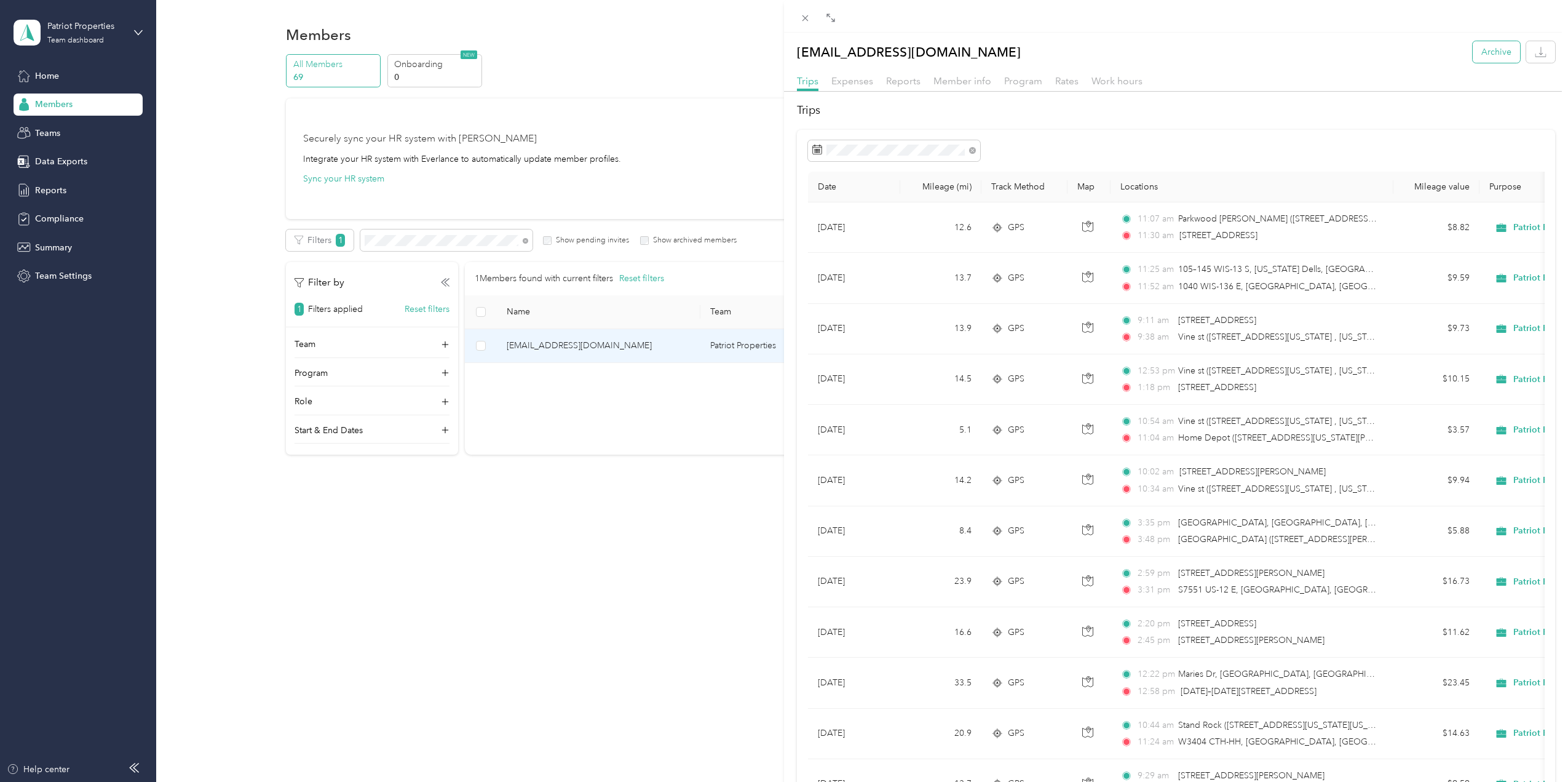
click at [1497, 52] on button "Archive" at bounding box center [1497, 52] width 48 height 21
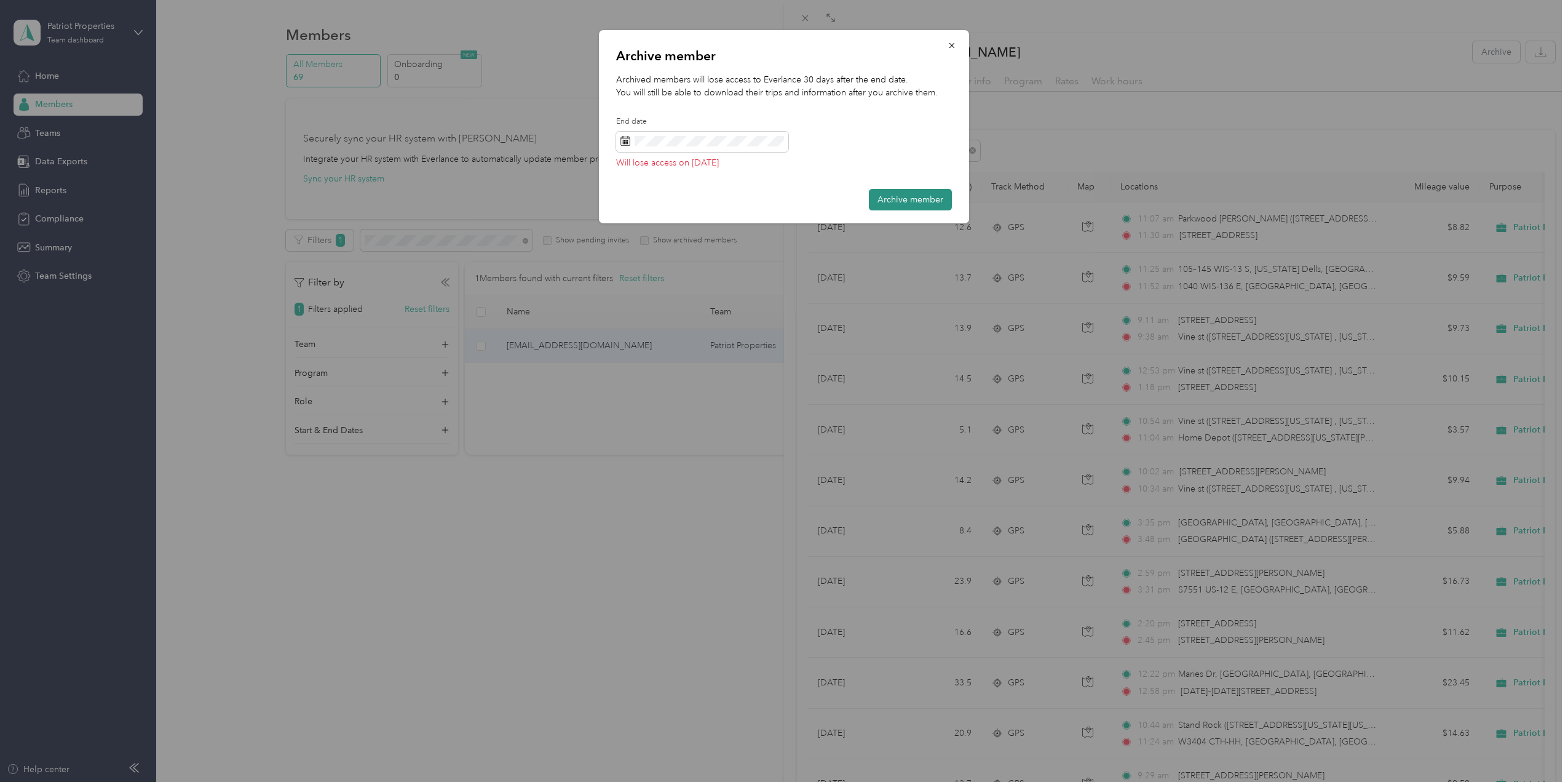
click at [921, 197] on button "Archive member" at bounding box center [910, 199] width 83 height 21
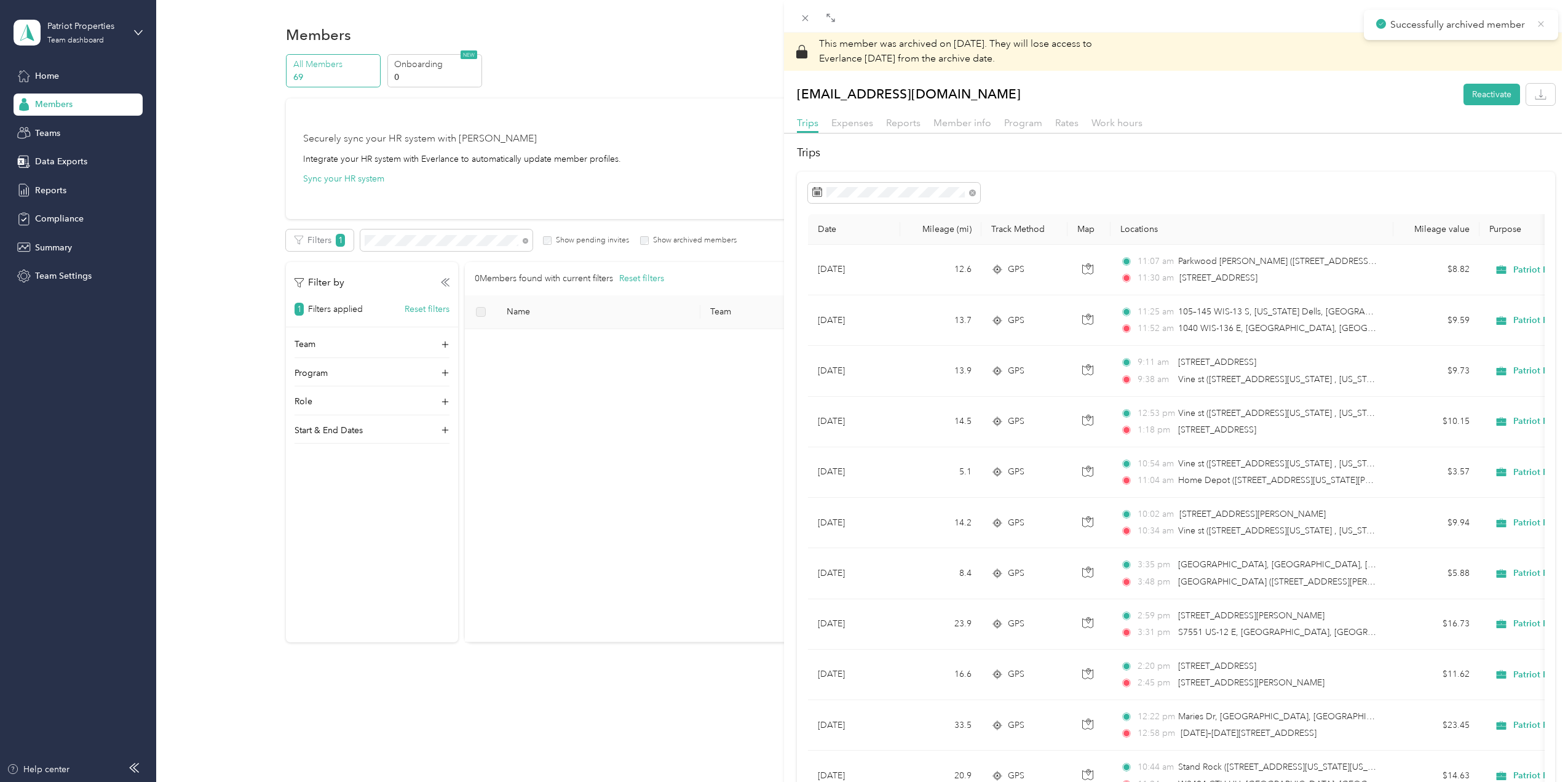
click at [1540, 24] on icon at bounding box center [1541, 24] width 10 height 11
click at [805, 19] on icon at bounding box center [805, 18] width 11 height 11
